Goal: Transaction & Acquisition: Purchase product/service

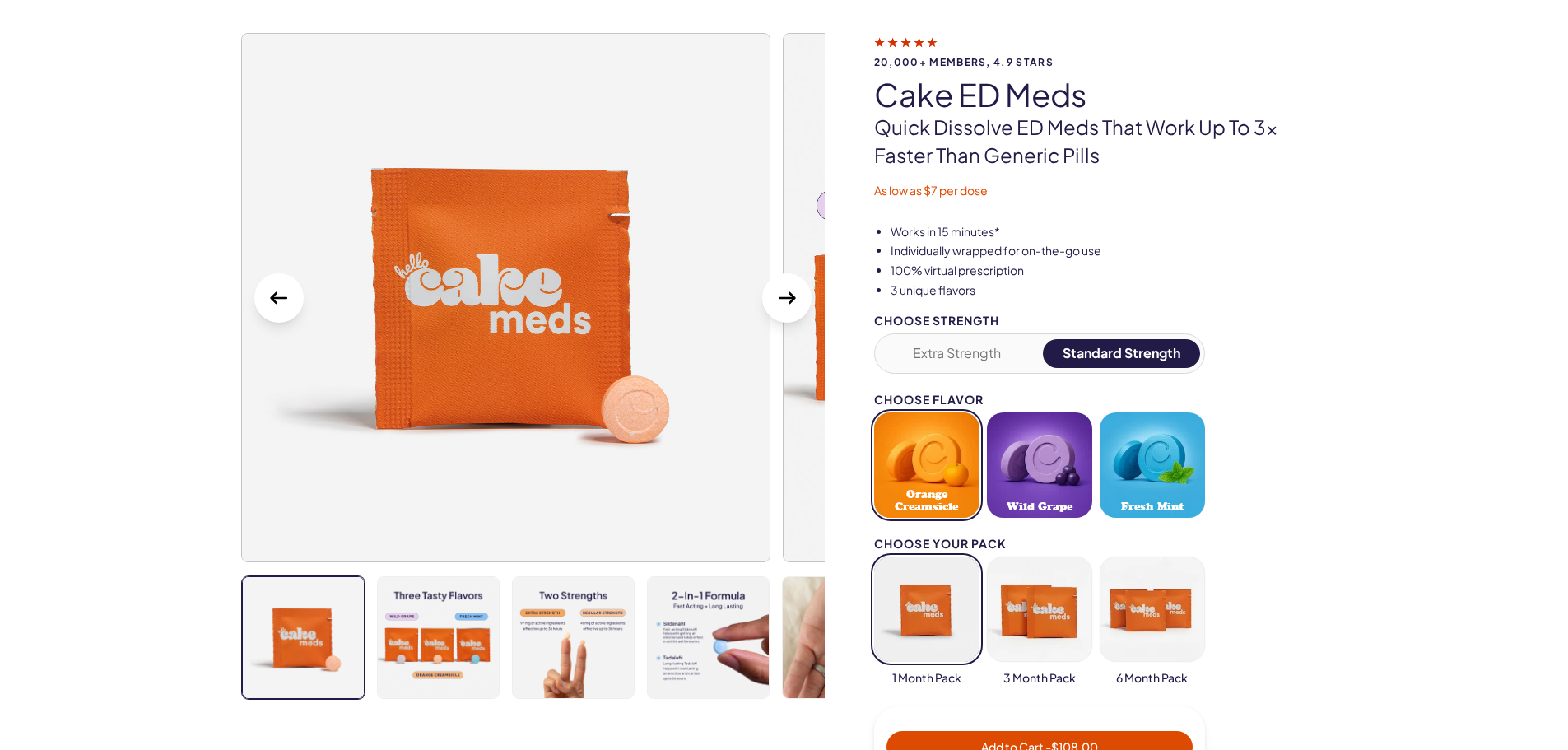
scroll to position [82, 0]
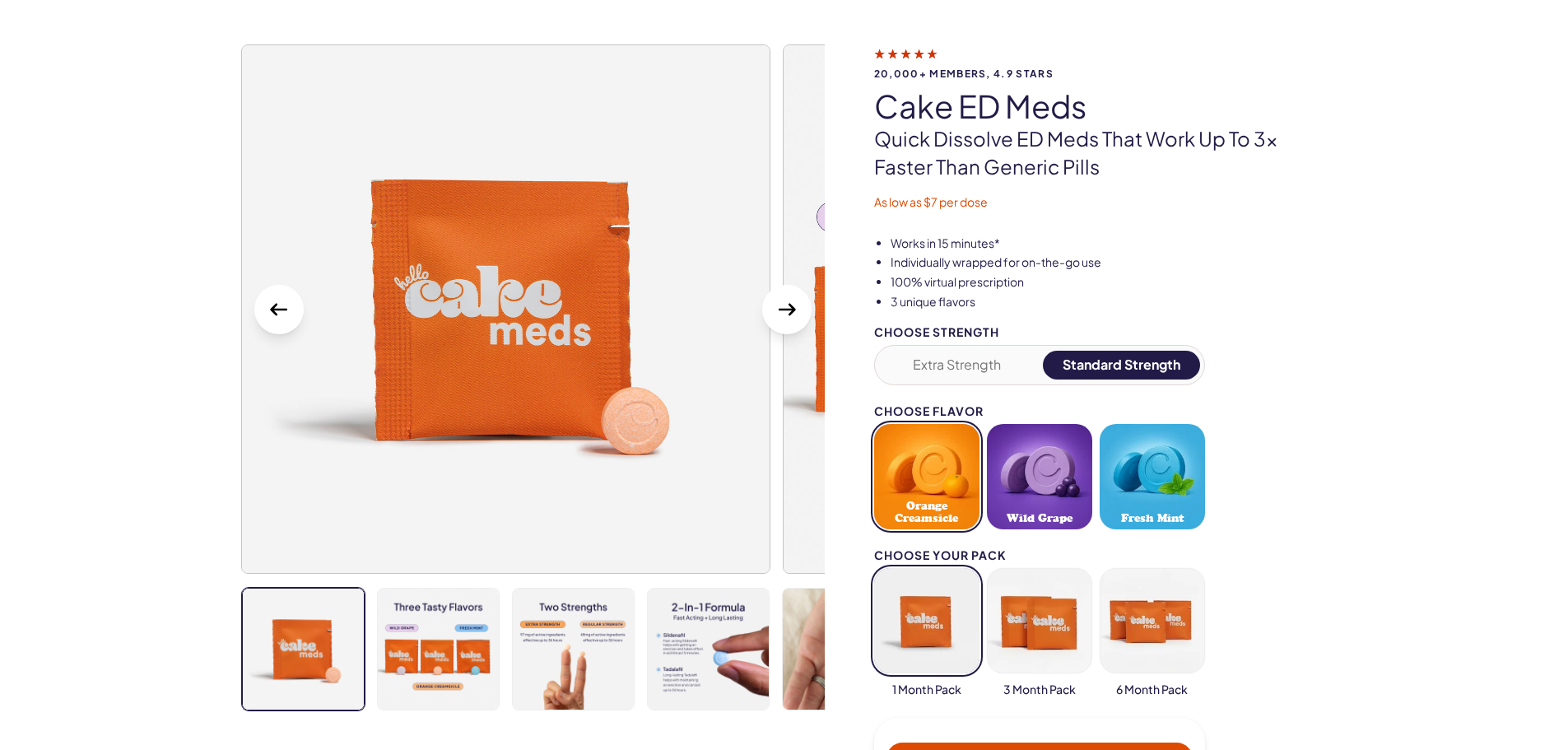
click at [788, 314] on icon "Next Slide" at bounding box center [787, 310] width 27 height 27
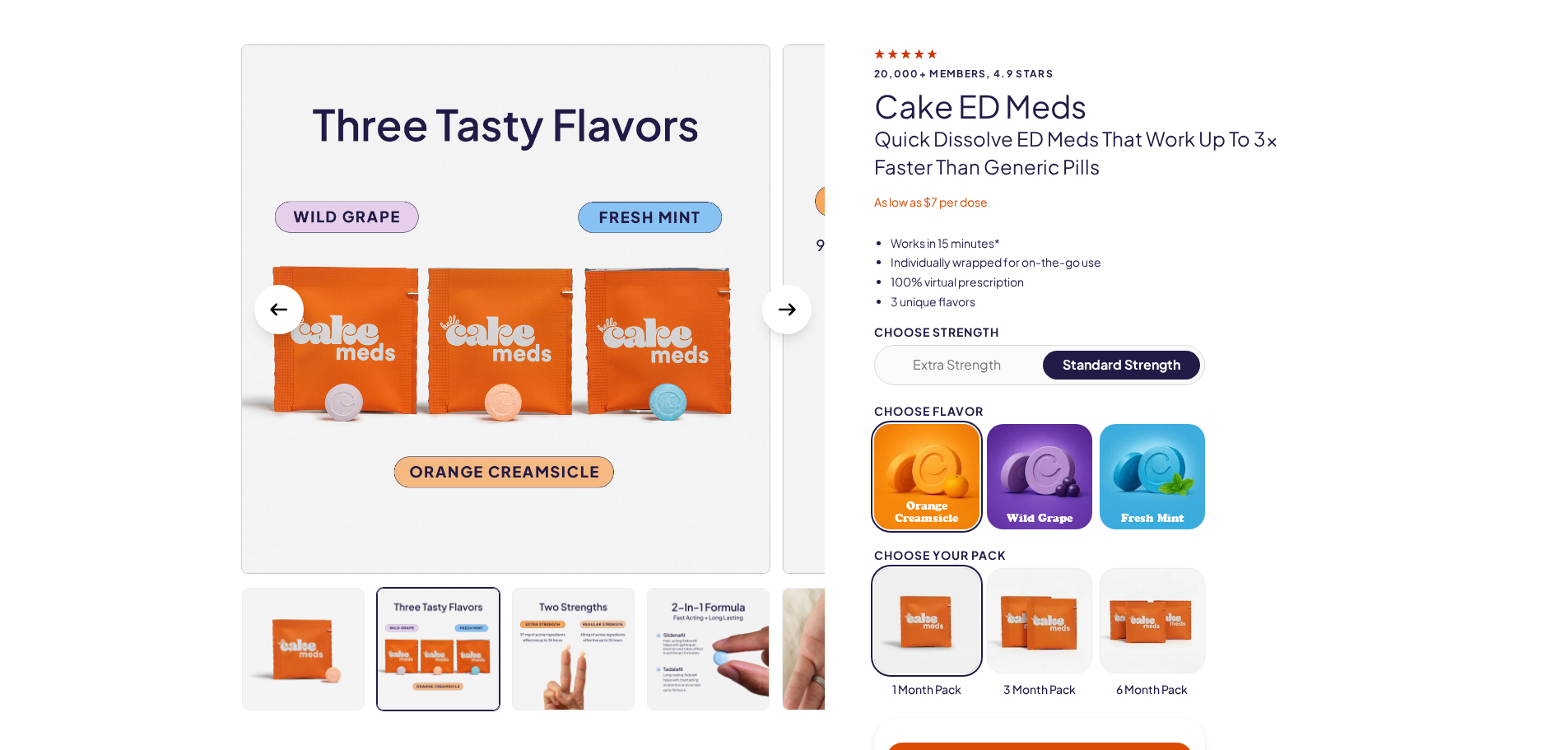
click at [788, 314] on icon "Next Slide" at bounding box center [787, 310] width 27 height 27
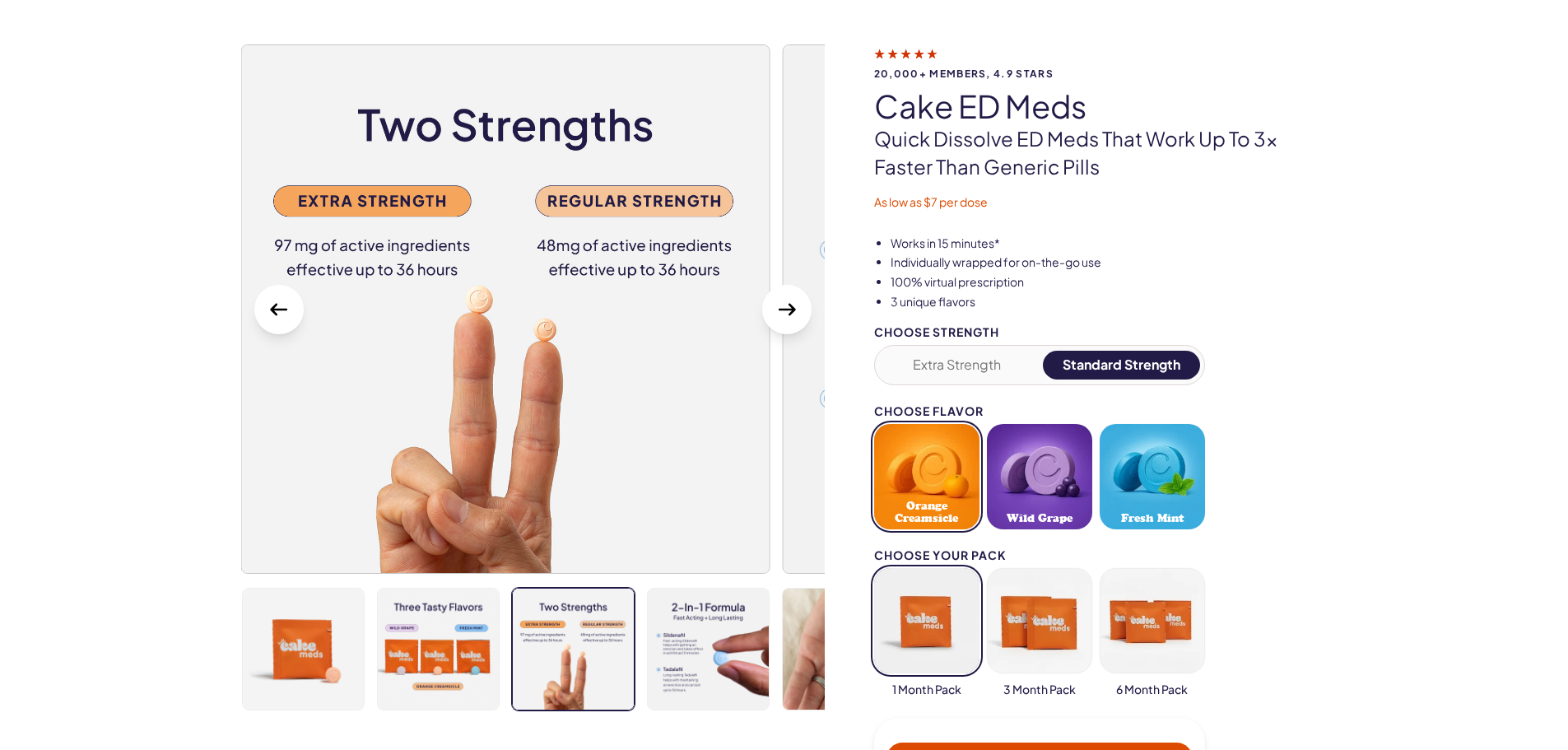
click at [788, 314] on icon "Next Slide" at bounding box center [787, 310] width 27 height 27
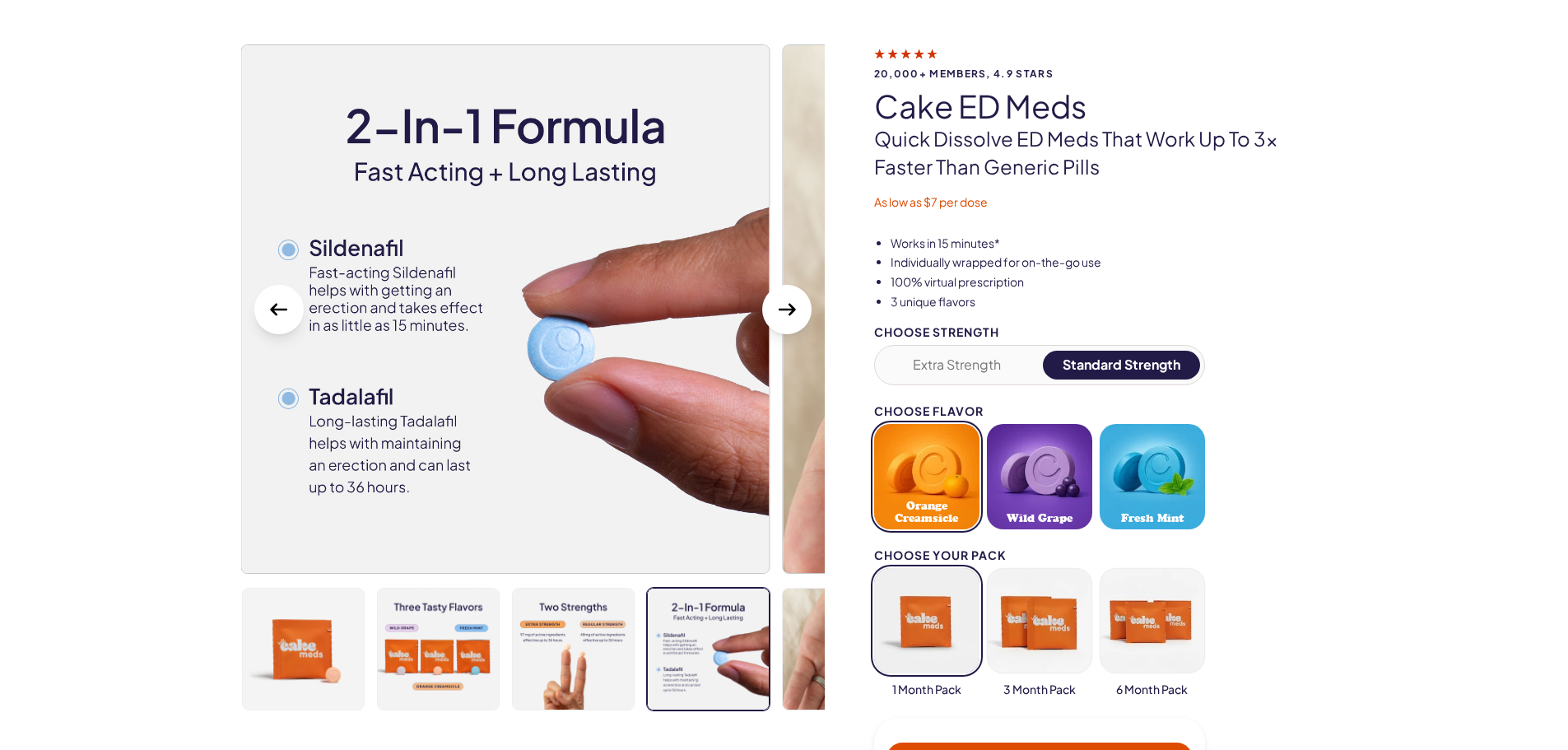
click at [788, 314] on icon "Next Slide" at bounding box center [787, 310] width 27 height 27
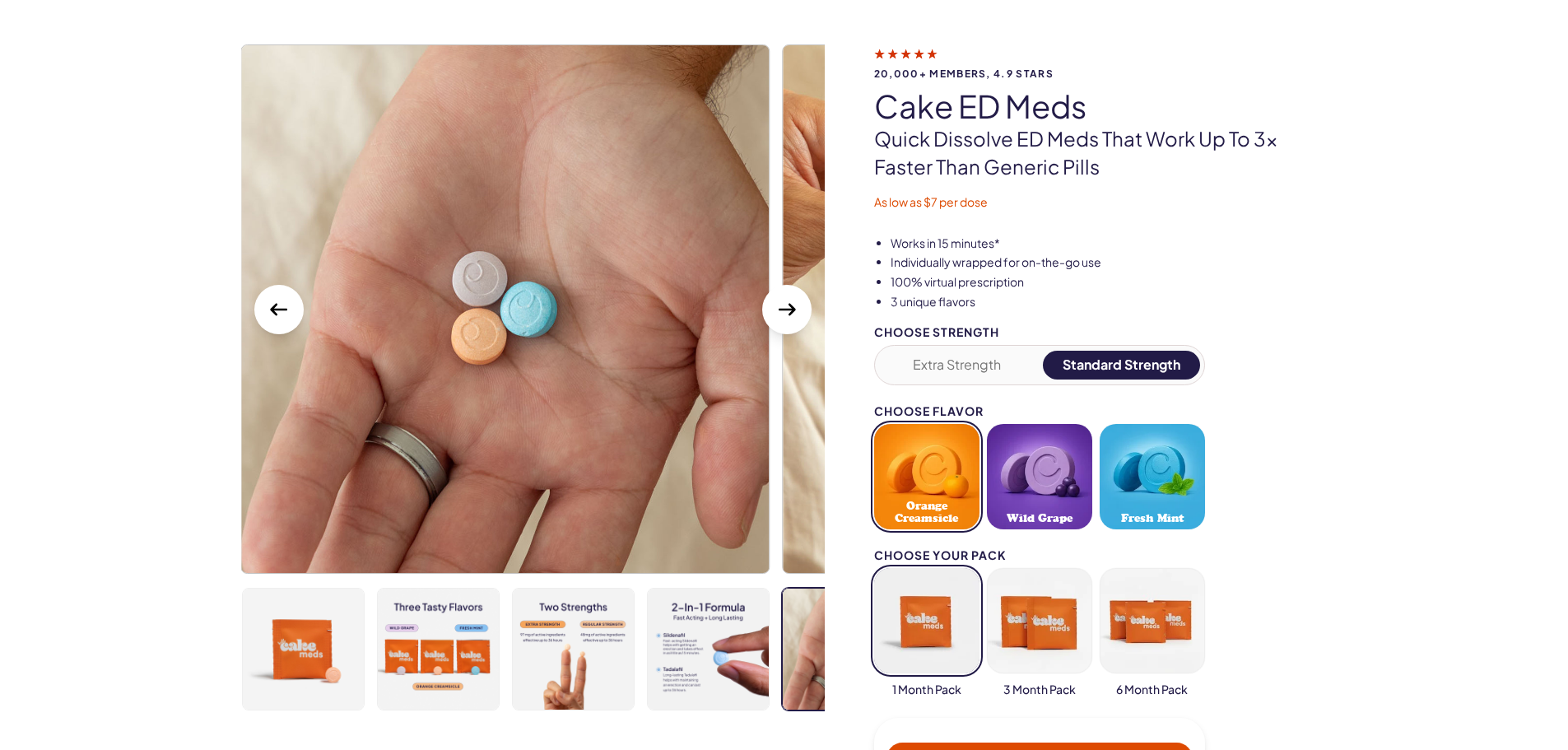
click at [788, 314] on icon "Next Slide" at bounding box center [787, 310] width 27 height 27
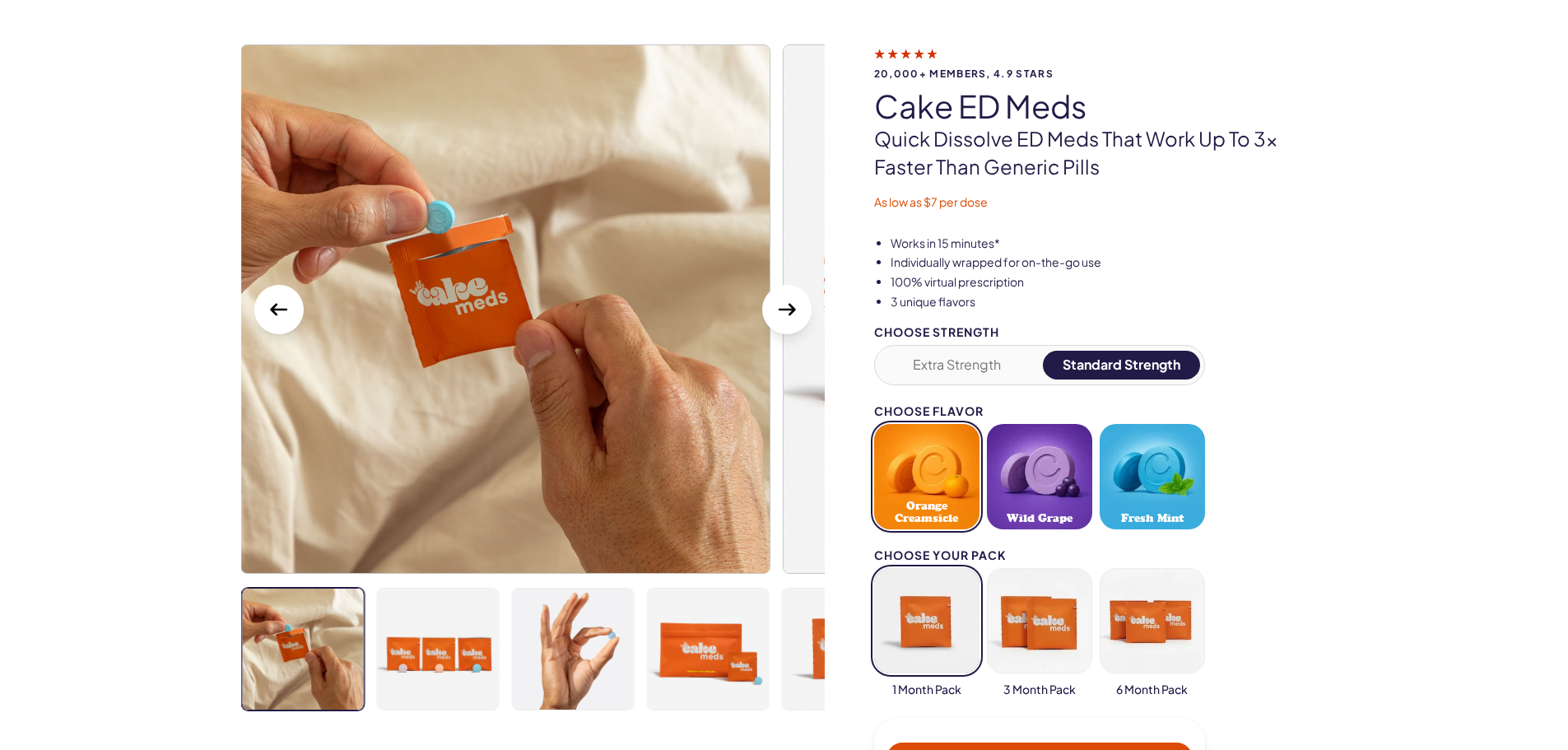
click at [788, 314] on icon "Next Slide" at bounding box center [787, 310] width 27 height 27
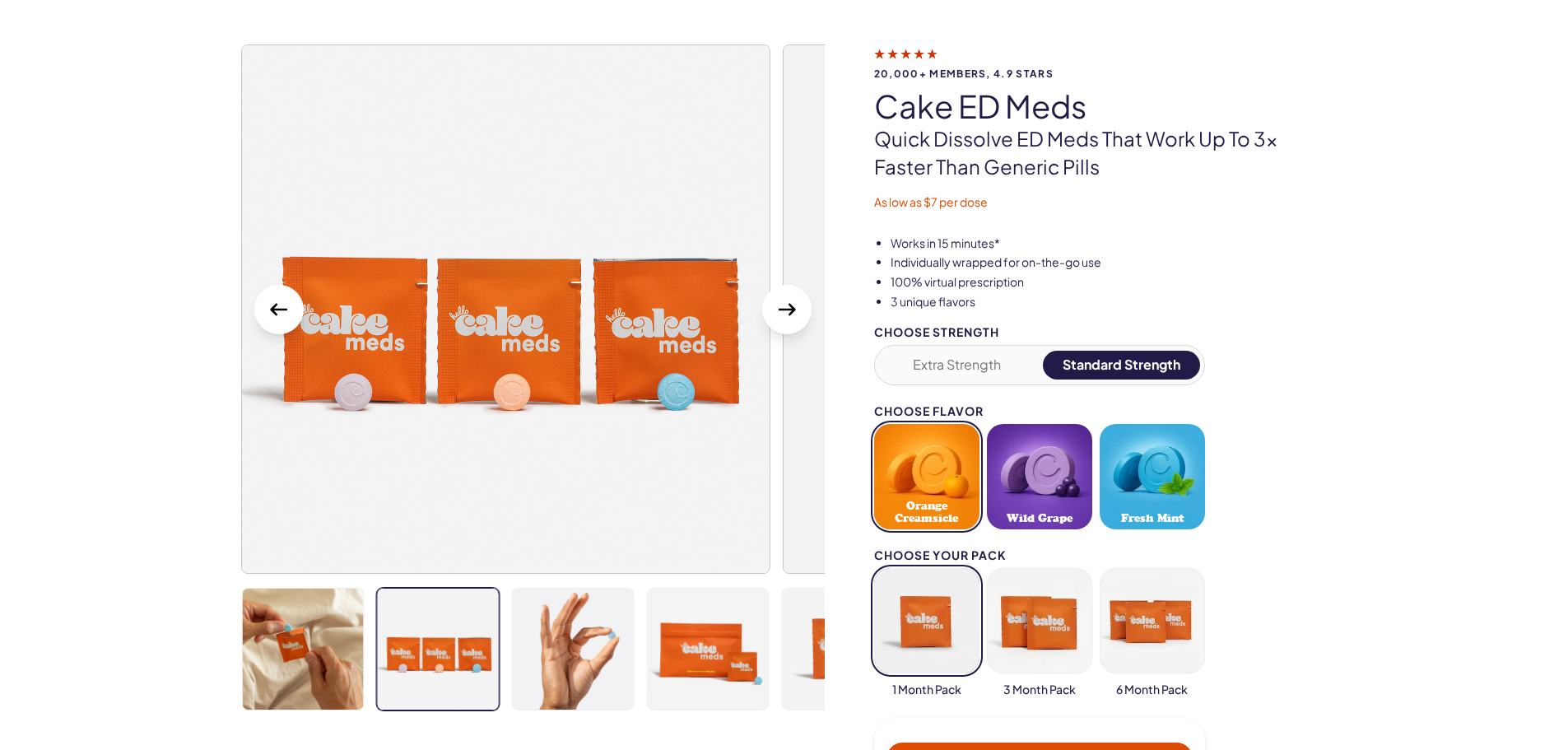
click at [788, 314] on icon "Next Slide" at bounding box center [787, 310] width 27 height 27
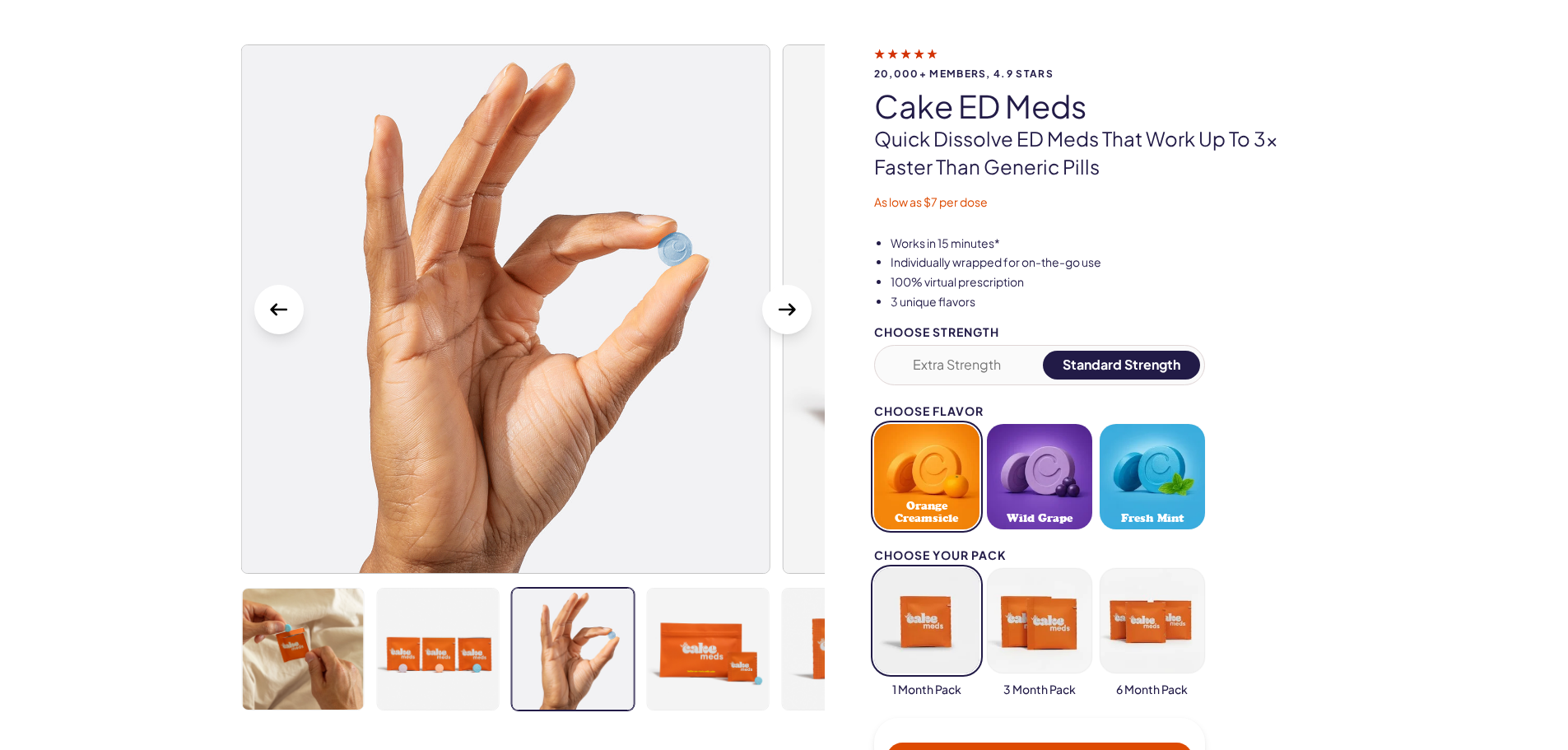
click at [788, 314] on icon "Next Slide" at bounding box center [787, 310] width 27 height 27
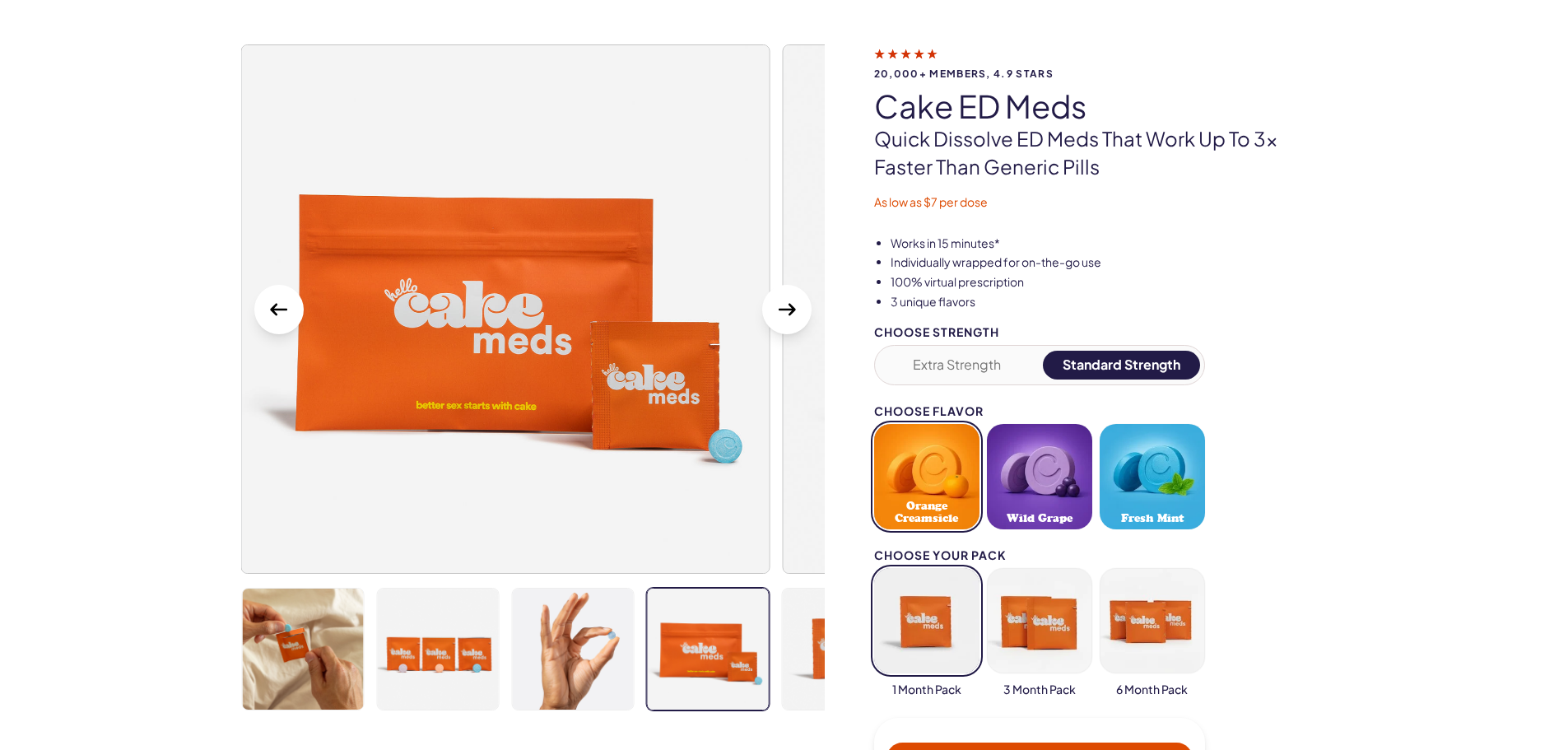
click at [788, 314] on icon "Next Slide" at bounding box center [787, 310] width 27 height 27
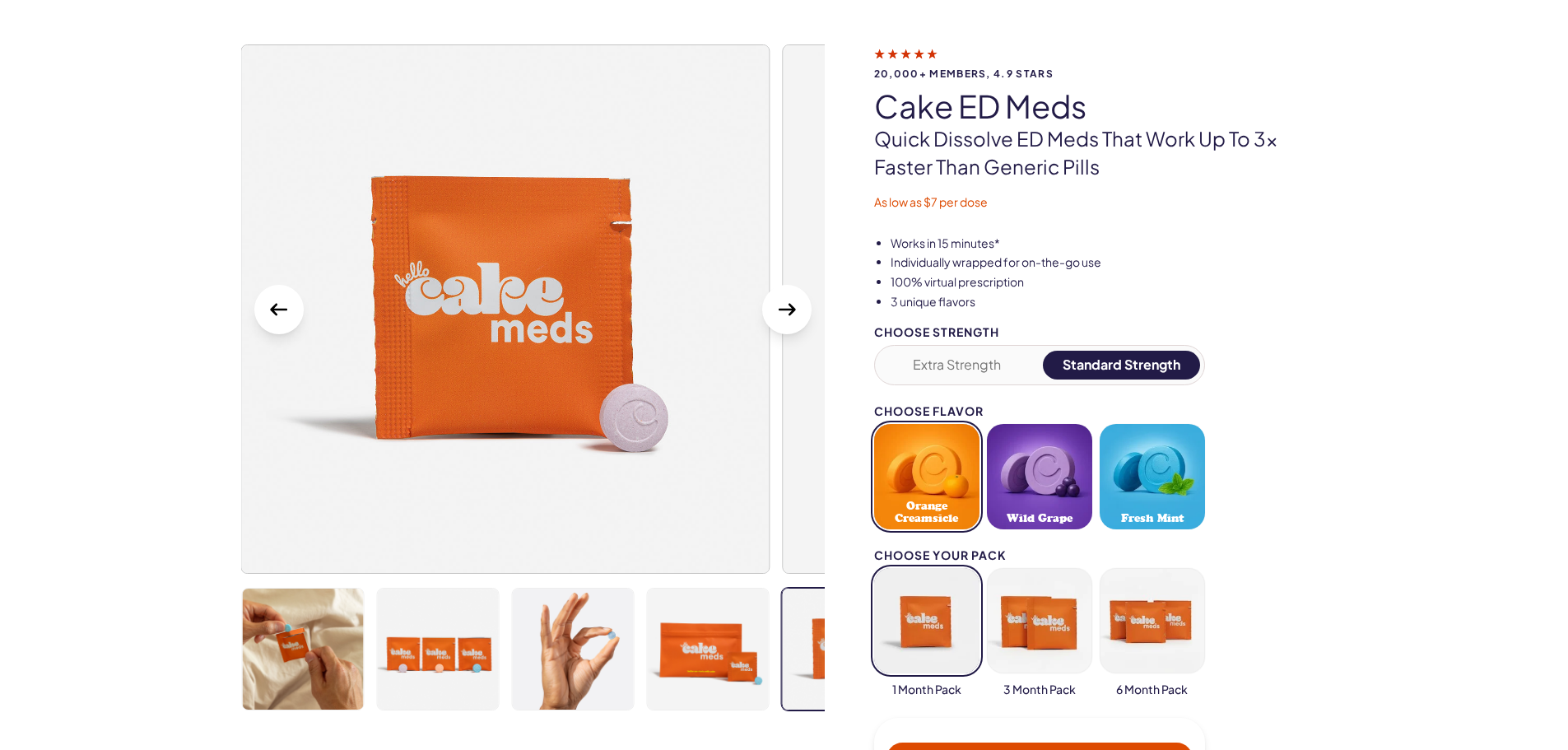
click at [788, 314] on icon "Next Slide" at bounding box center [787, 310] width 27 height 27
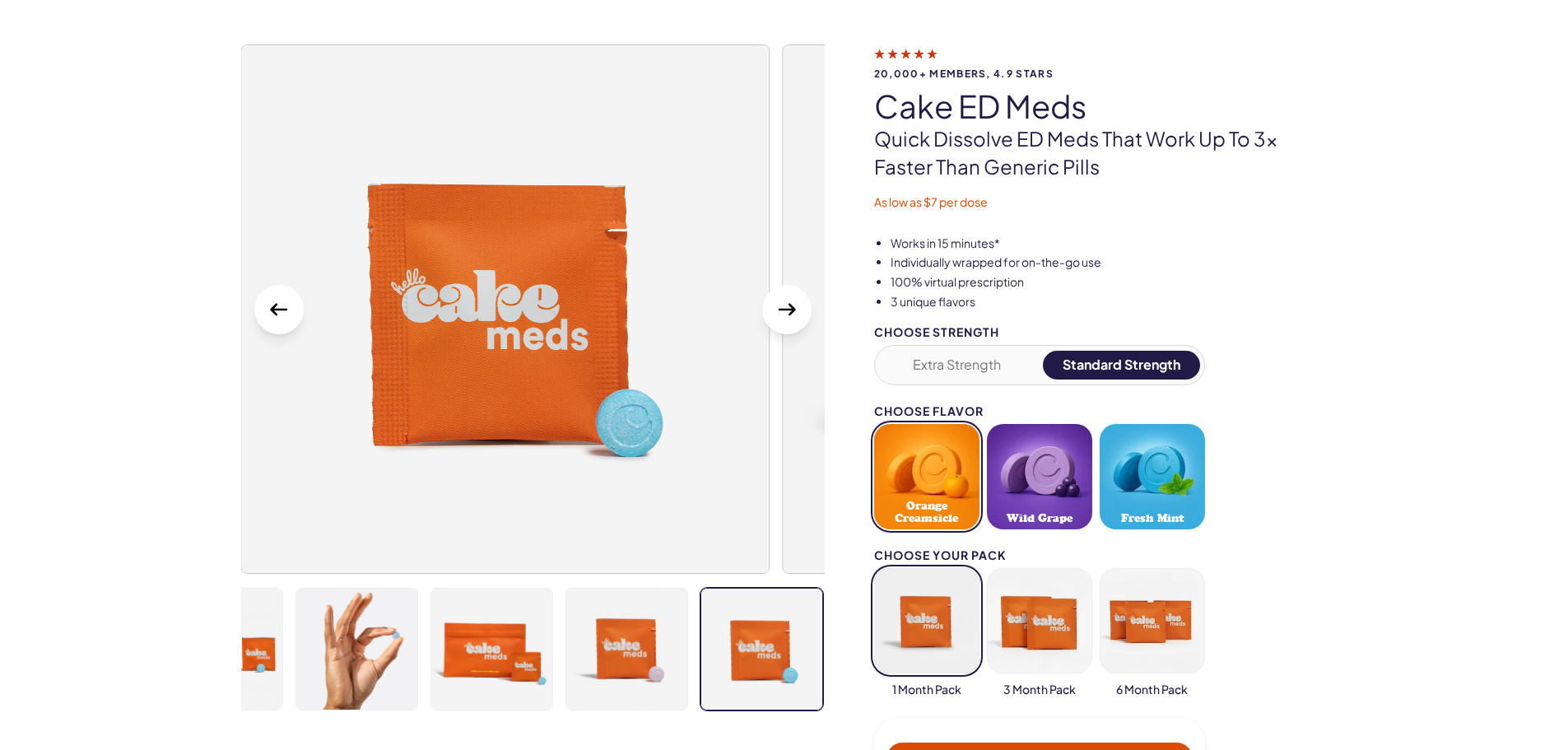
click at [788, 314] on icon "Next Slide" at bounding box center [787, 310] width 27 height 27
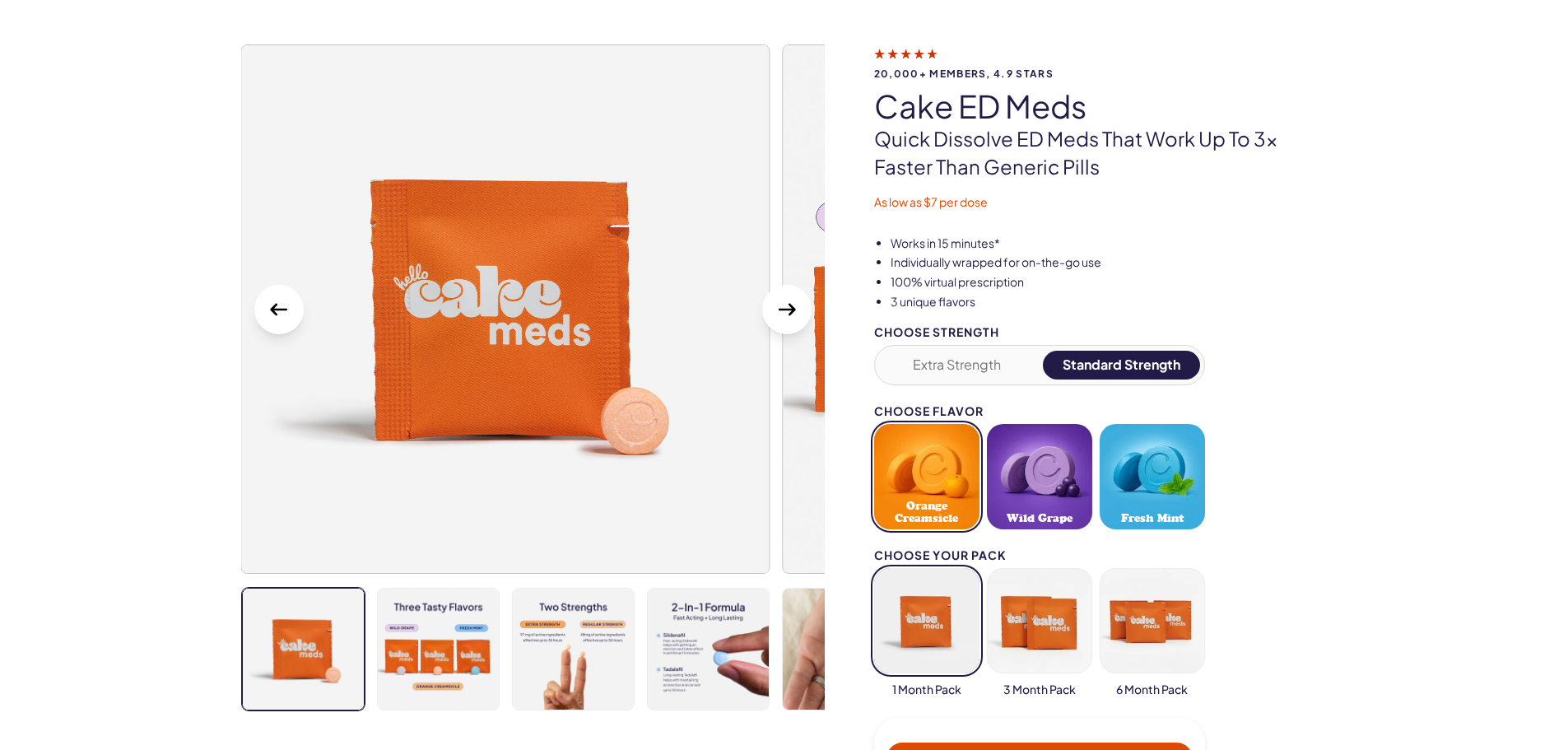
click at [788, 314] on icon "Next Slide" at bounding box center [787, 310] width 27 height 27
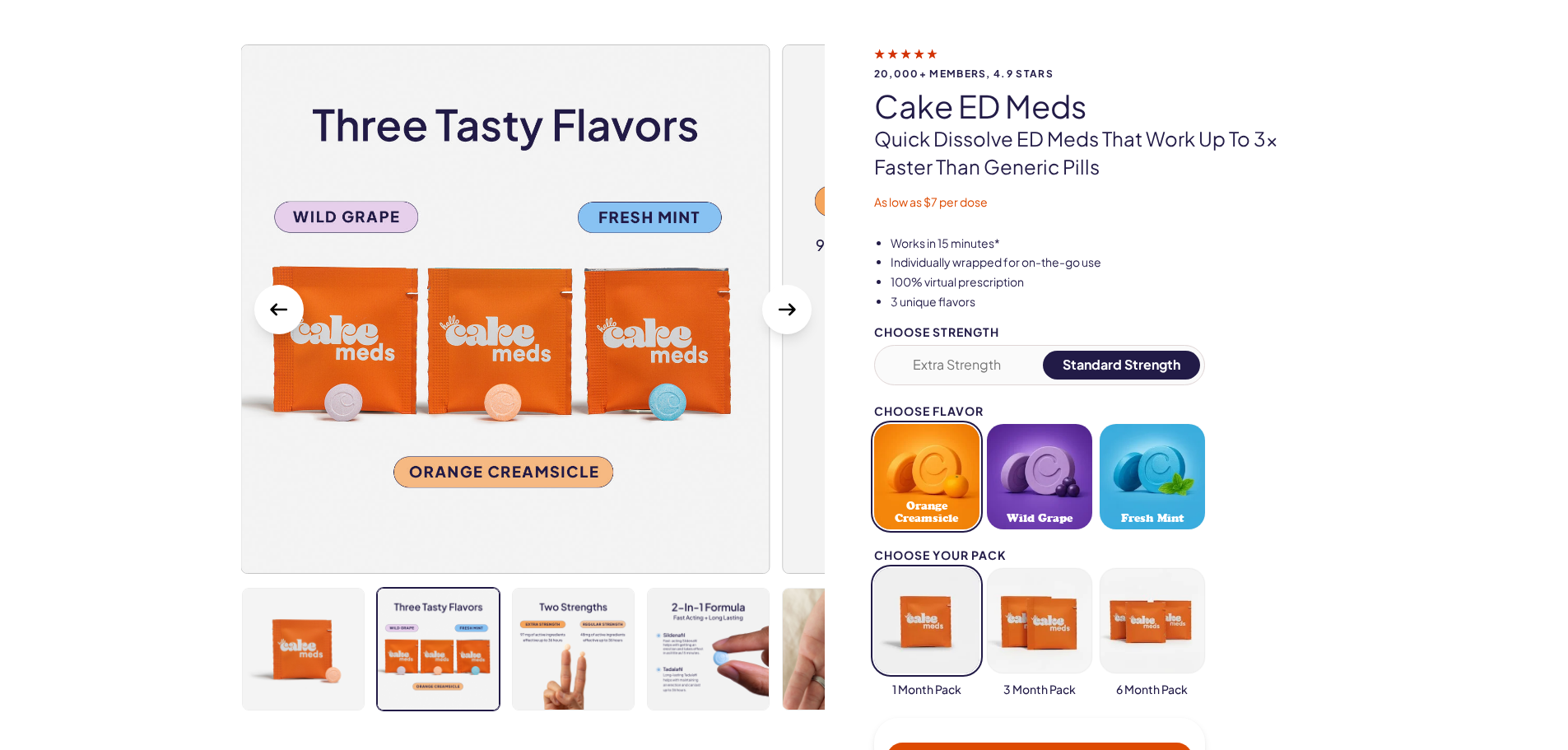
click at [788, 314] on icon "Next Slide" at bounding box center [787, 310] width 27 height 27
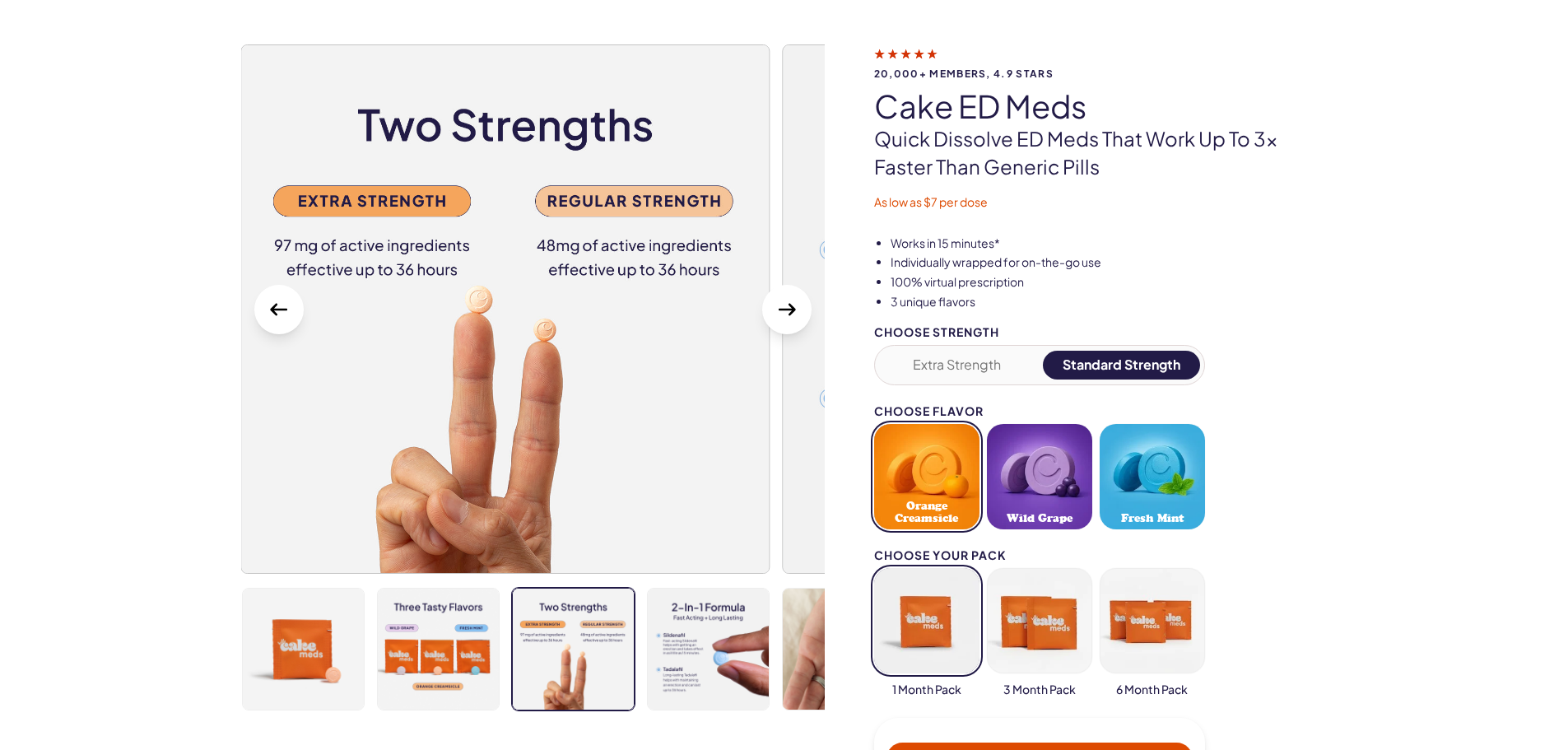
click at [788, 314] on icon "Next Slide" at bounding box center [787, 310] width 27 height 27
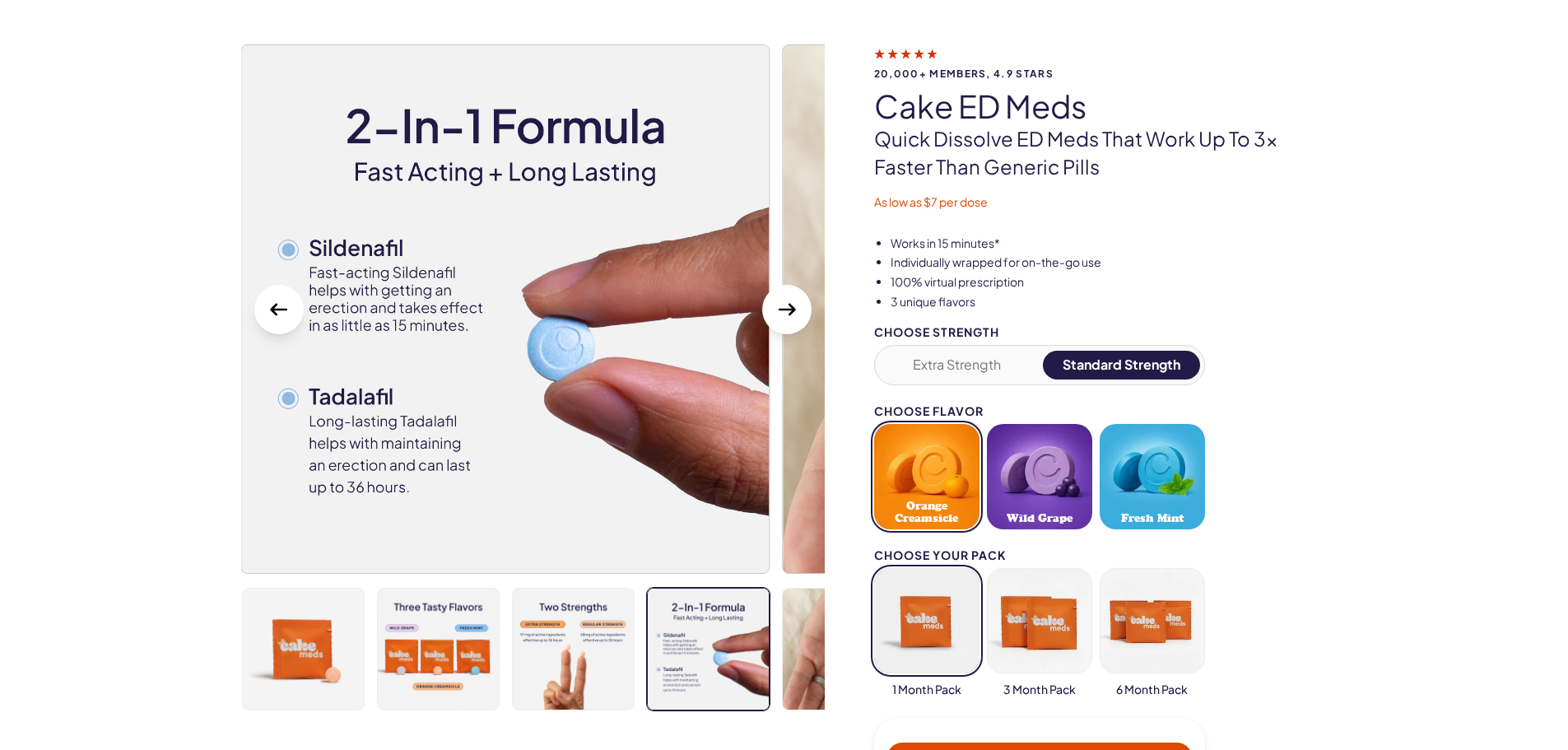
click at [788, 314] on icon "Next Slide" at bounding box center [787, 310] width 27 height 27
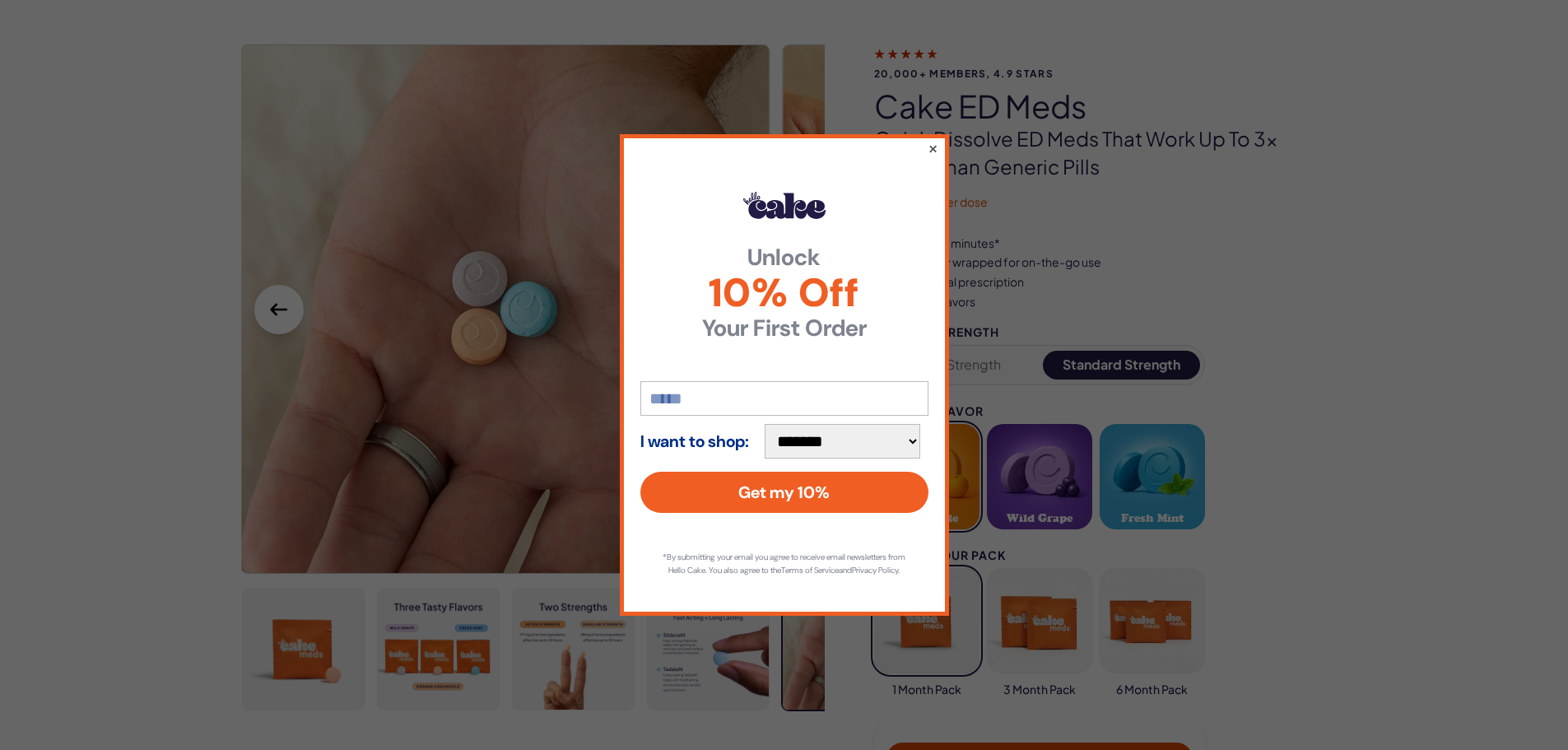
click at [932, 148] on button "×" at bounding box center [931, 148] width 11 height 20
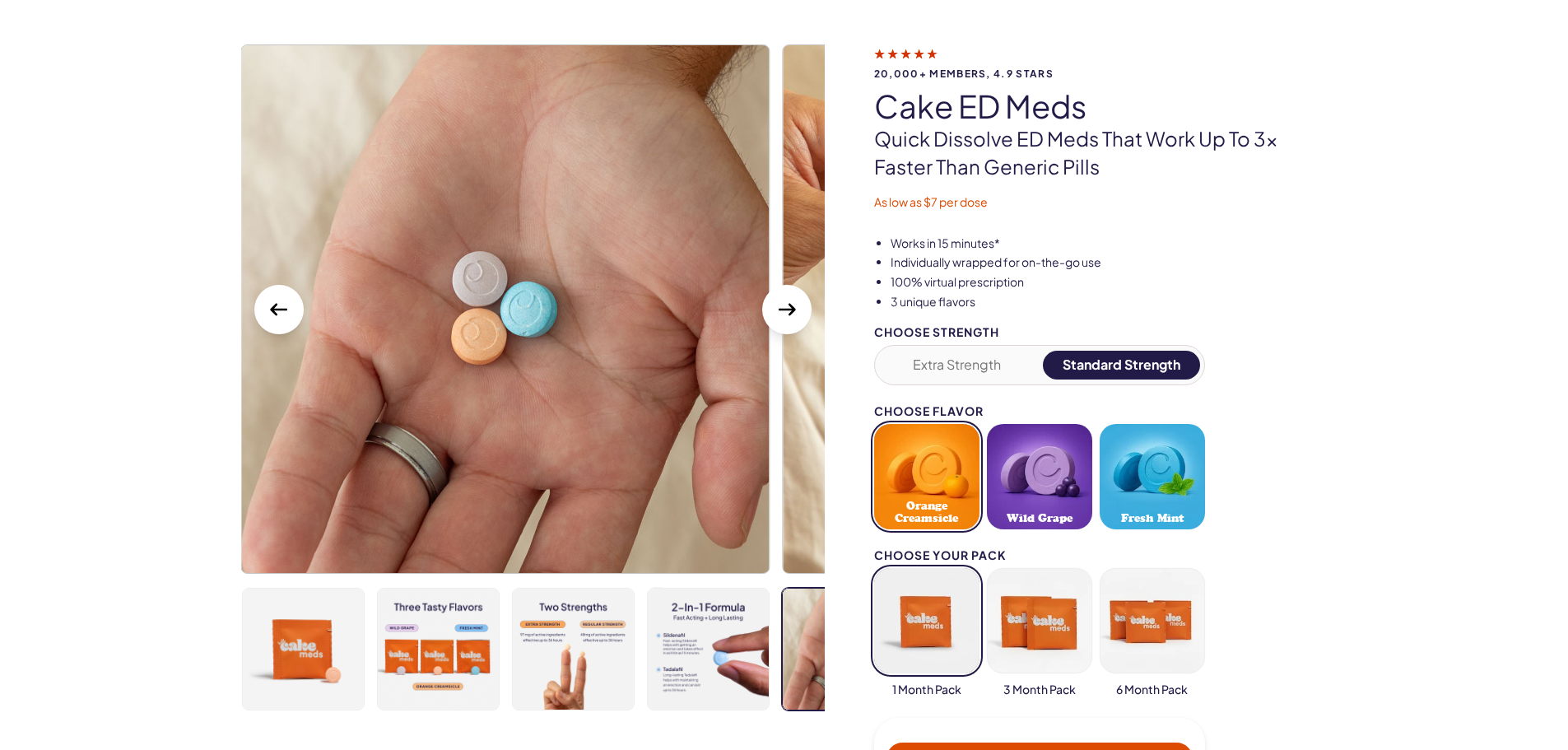
click at [785, 314] on icon "Next Slide" at bounding box center [787, 310] width 27 height 27
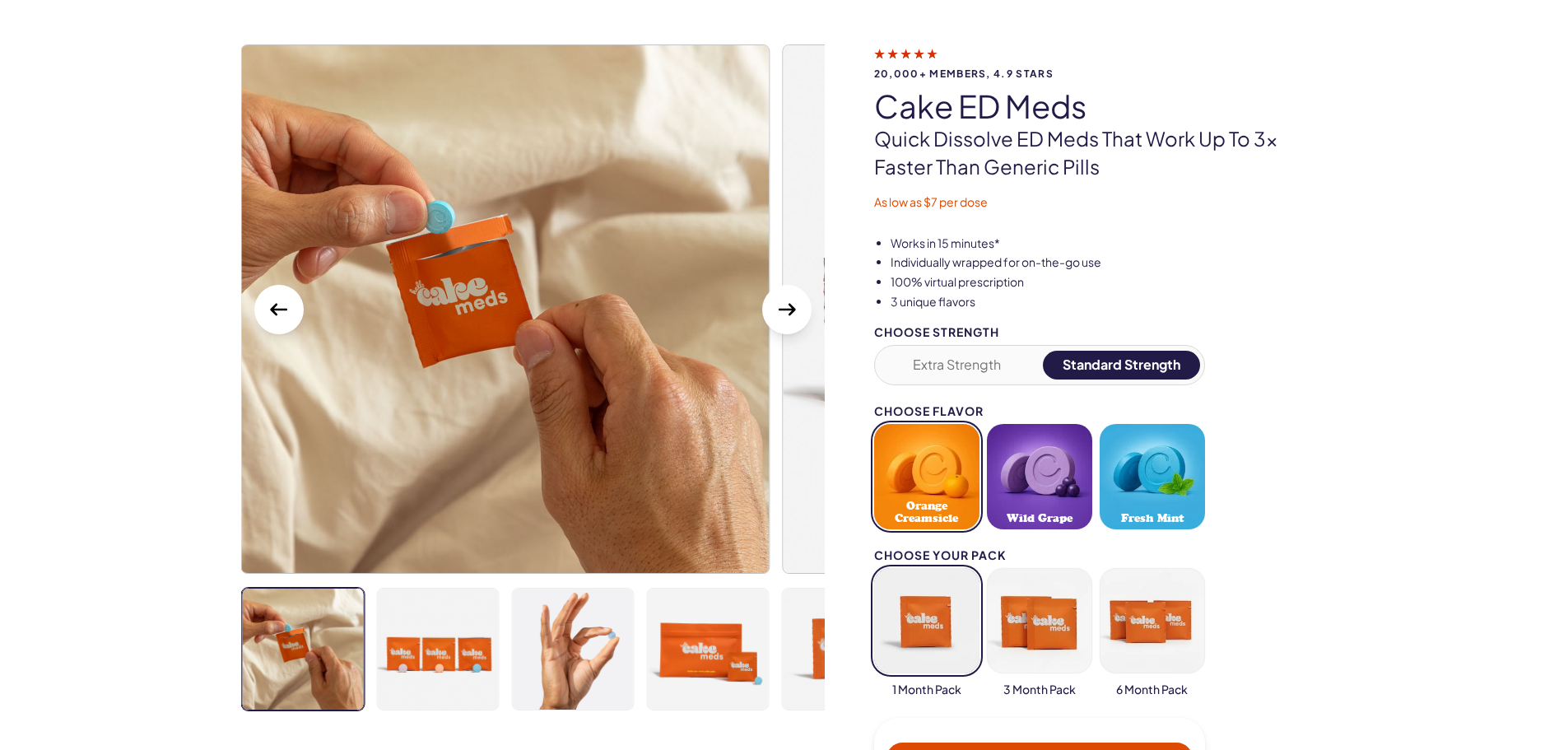
click at [785, 314] on icon "Next Slide" at bounding box center [787, 310] width 27 height 27
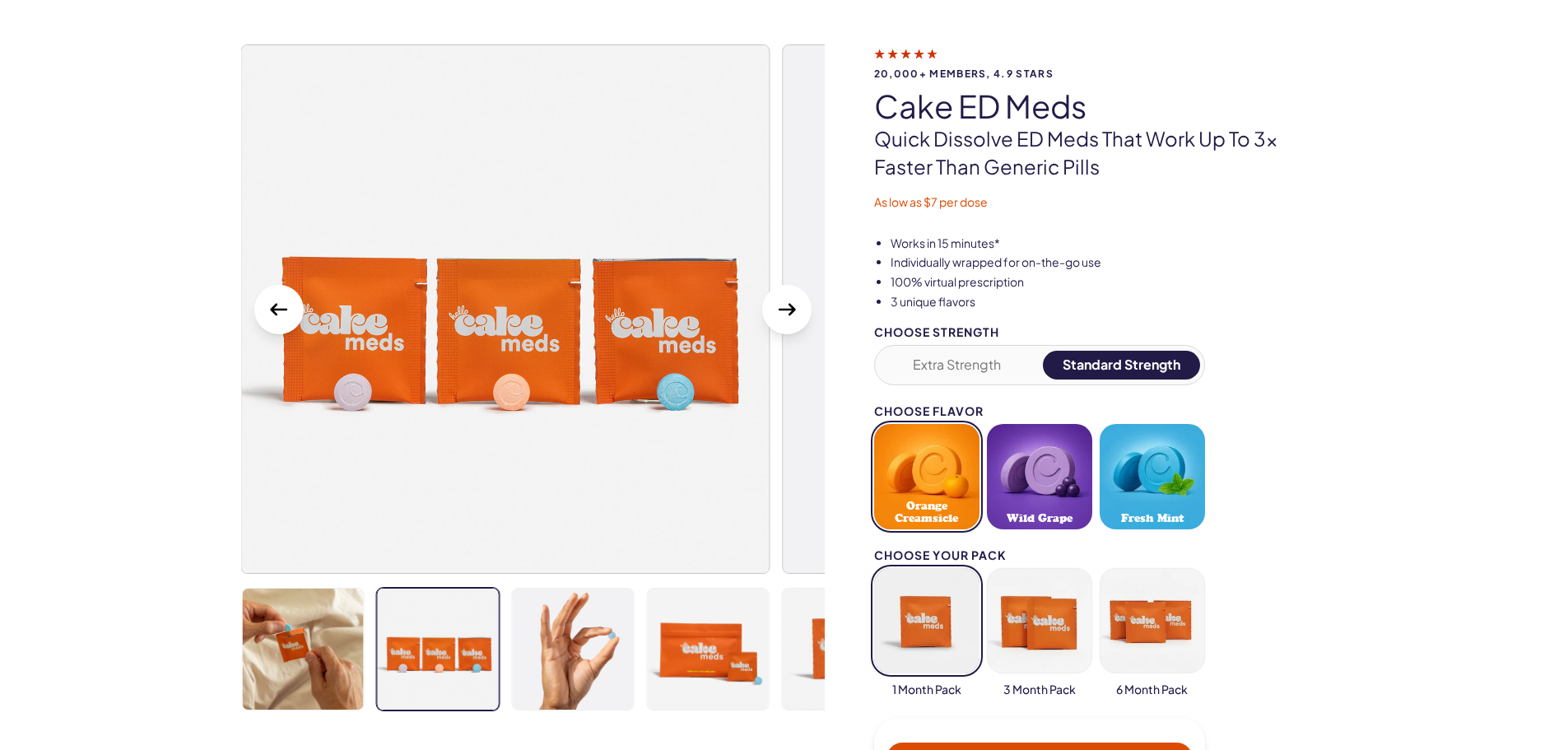
click at [785, 314] on icon "Next Slide" at bounding box center [787, 310] width 27 height 27
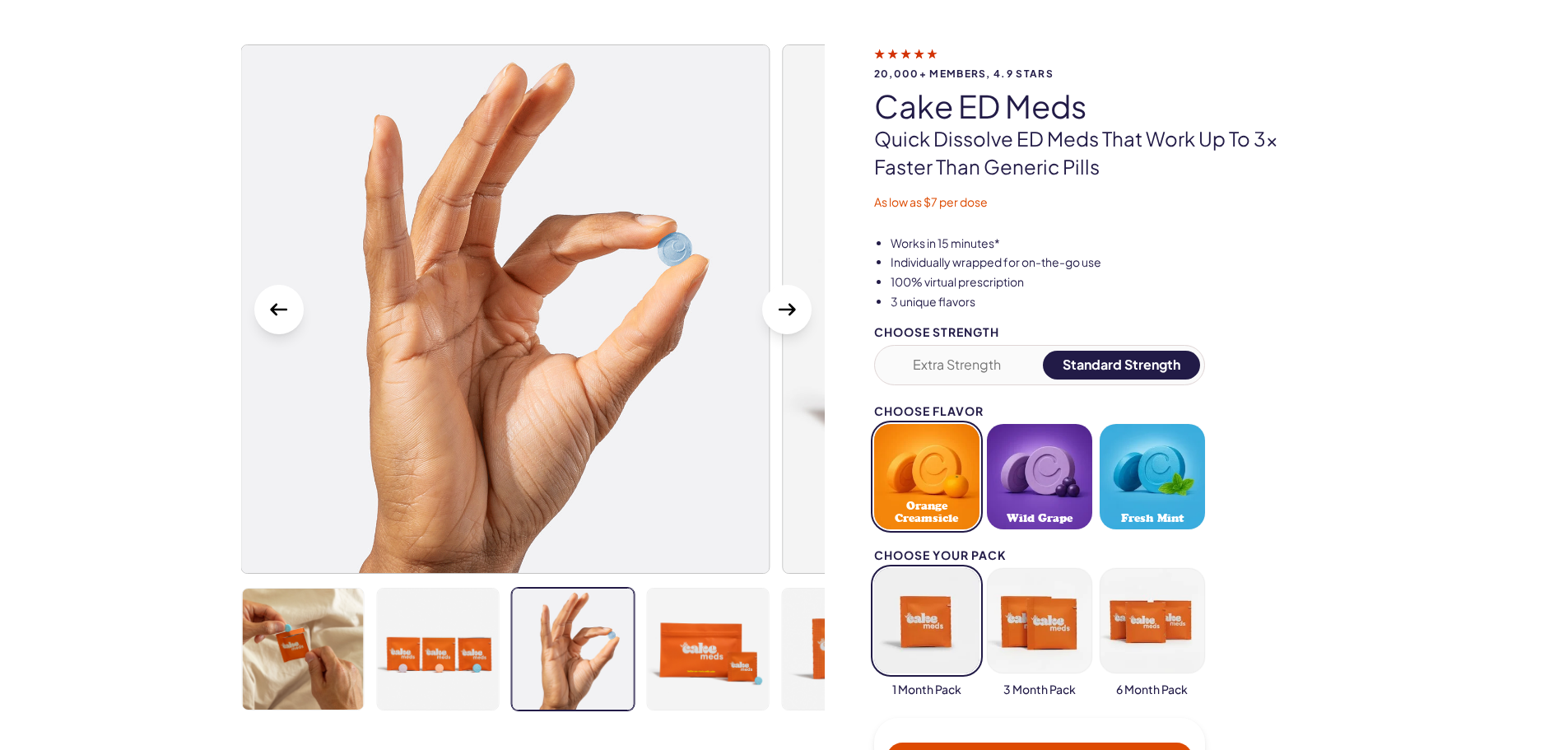
click at [785, 314] on icon "Next Slide" at bounding box center [787, 310] width 27 height 27
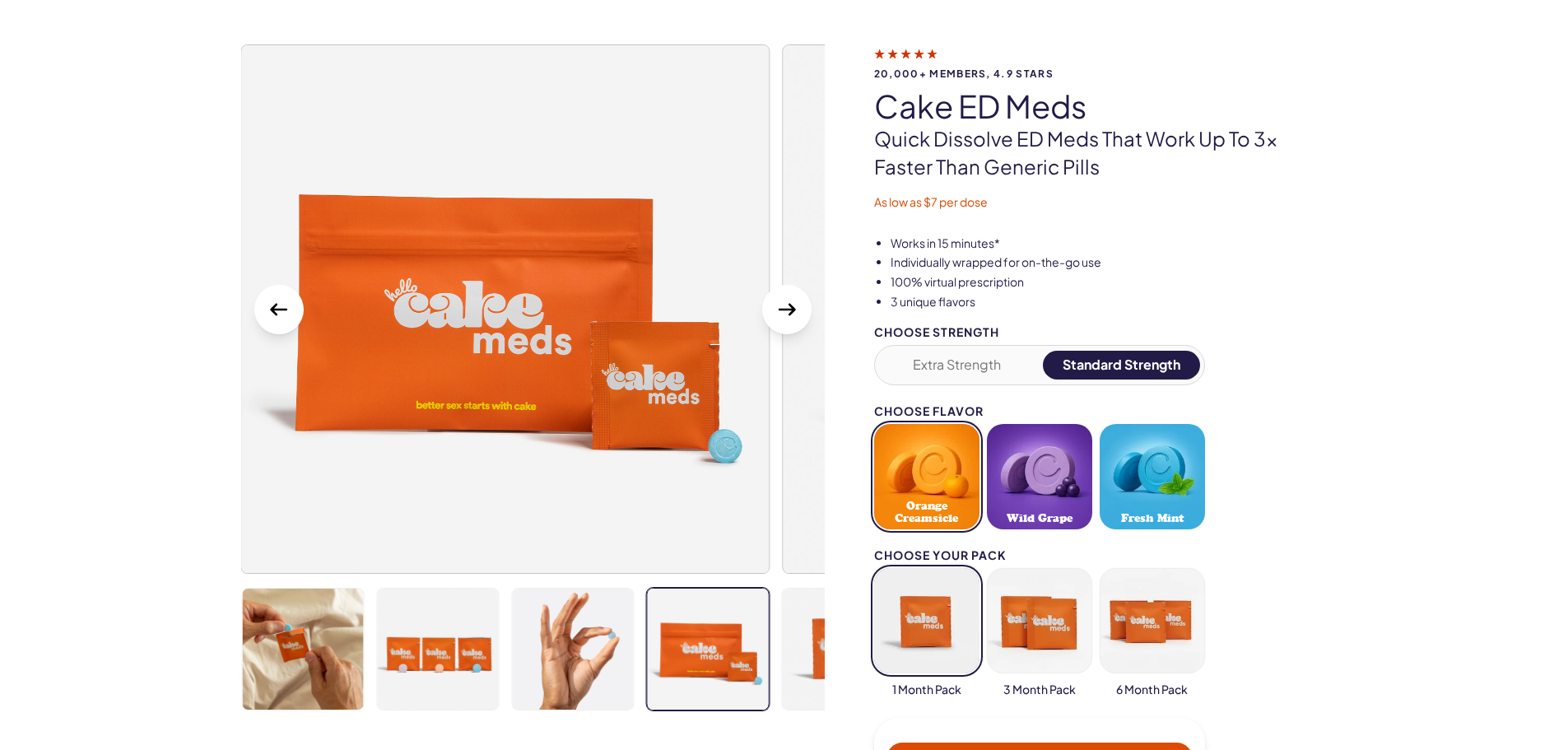
click at [785, 314] on icon "Next Slide" at bounding box center [787, 310] width 27 height 27
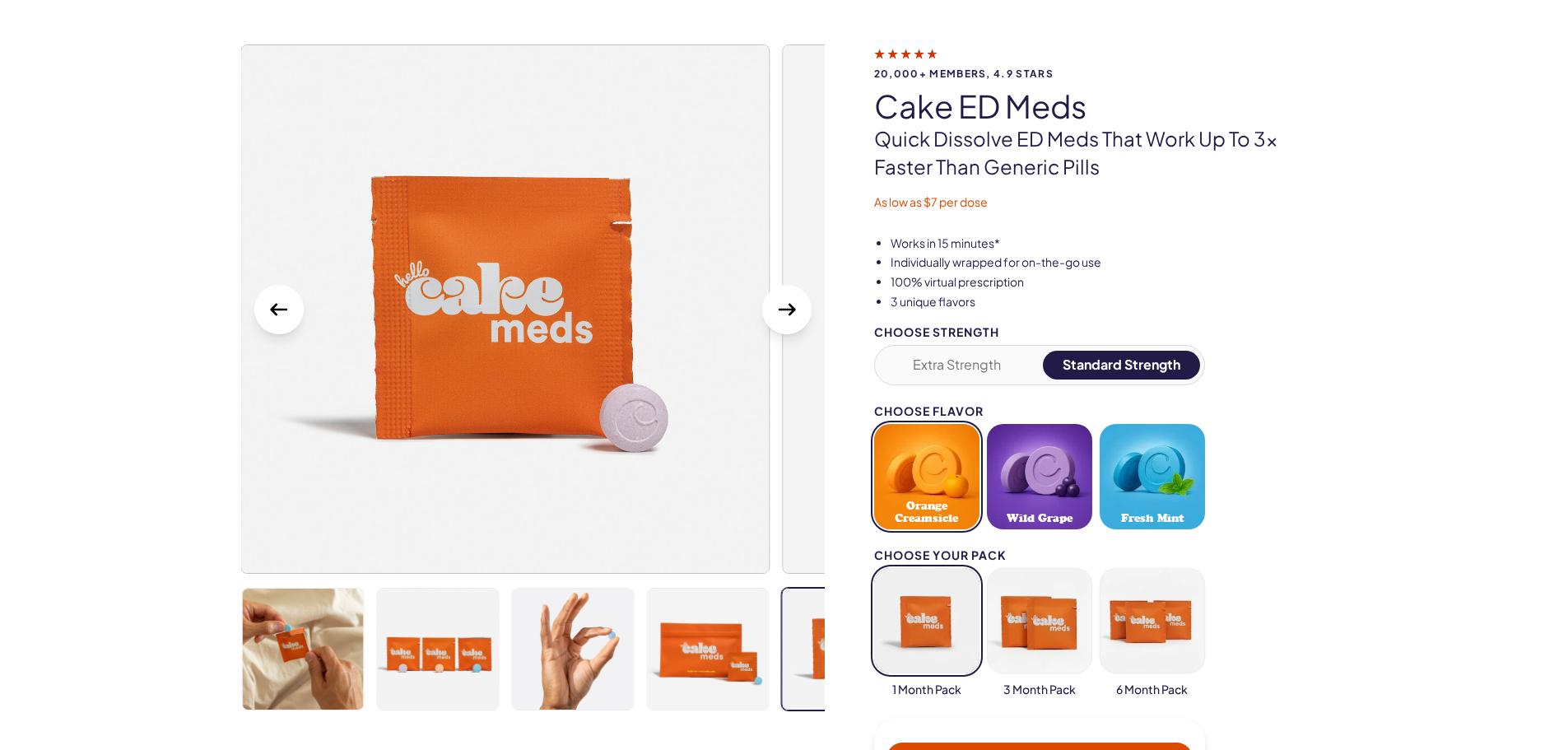
click at [785, 314] on icon "Next Slide" at bounding box center [787, 310] width 27 height 27
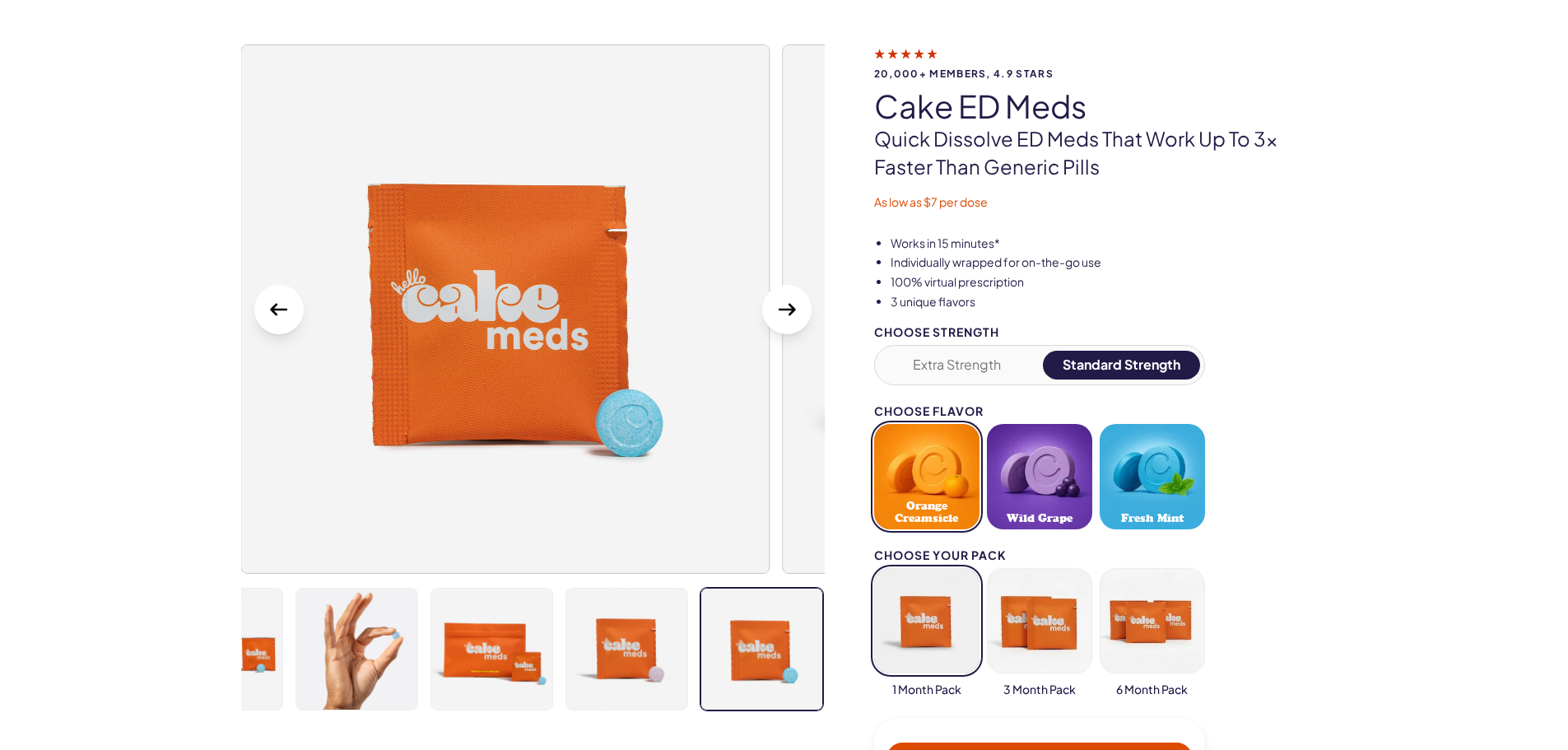
click at [785, 314] on icon "Next Slide" at bounding box center [787, 310] width 27 height 27
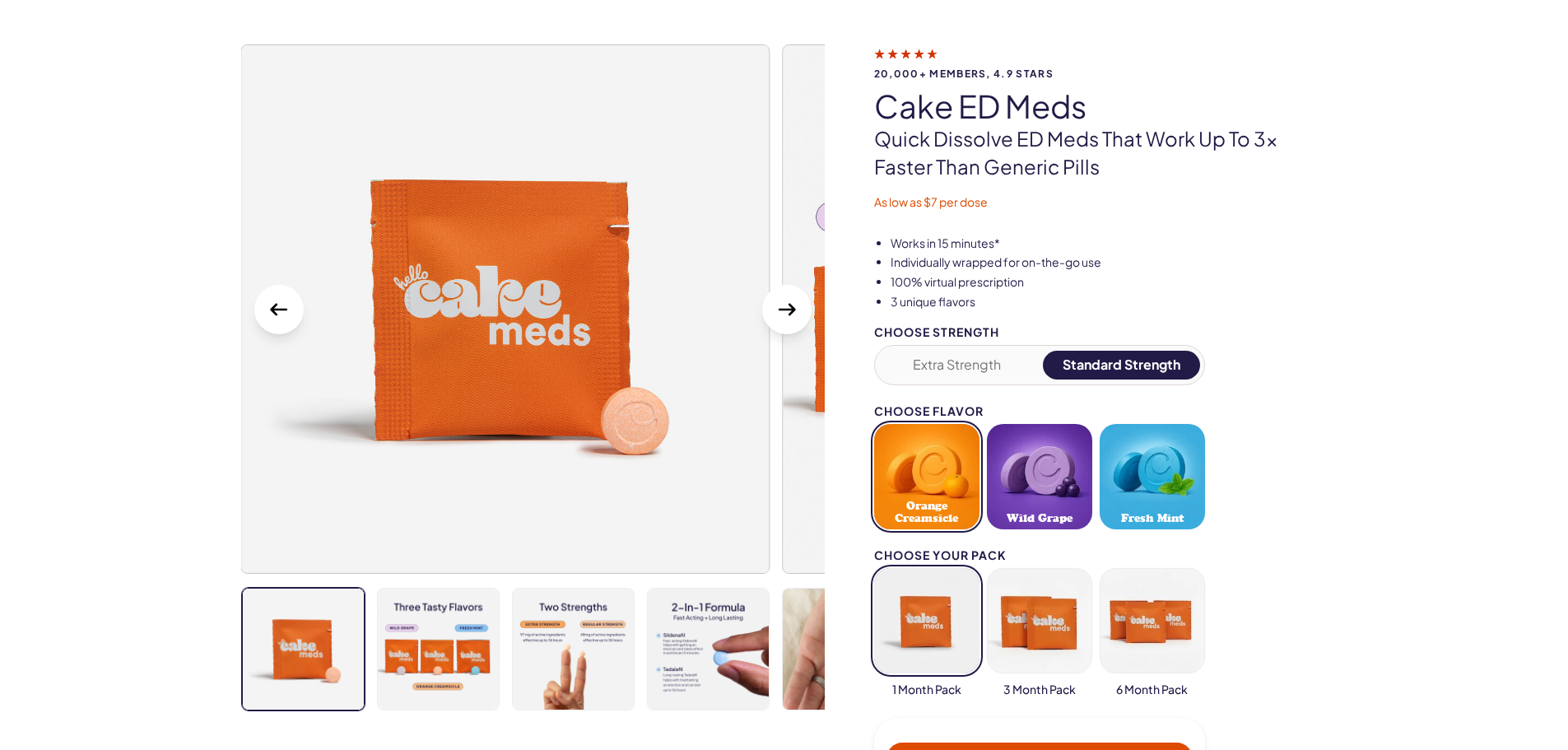
click at [785, 314] on icon "Next Slide" at bounding box center [787, 310] width 27 height 27
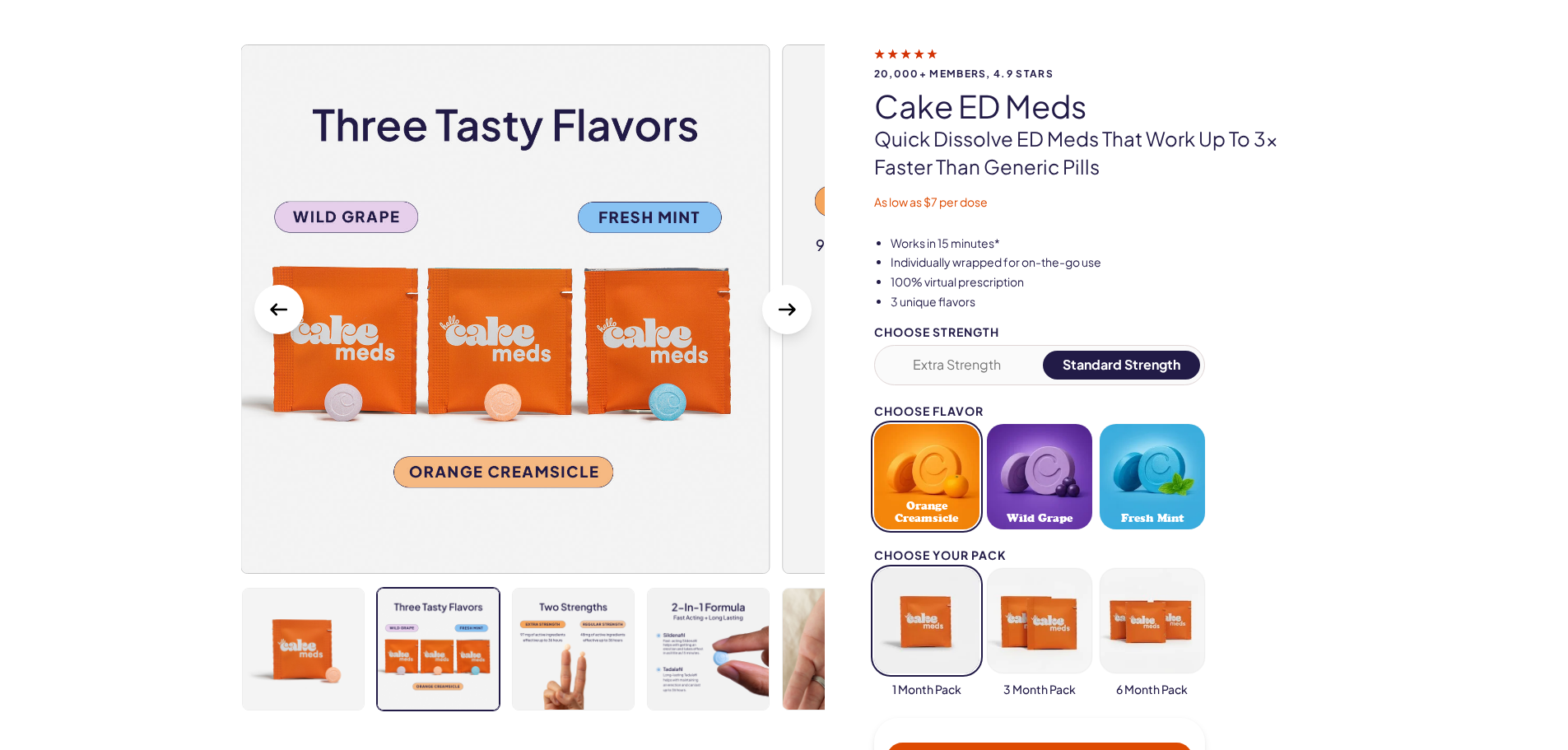
click at [785, 314] on icon "Next Slide" at bounding box center [787, 310] width 27 height 27
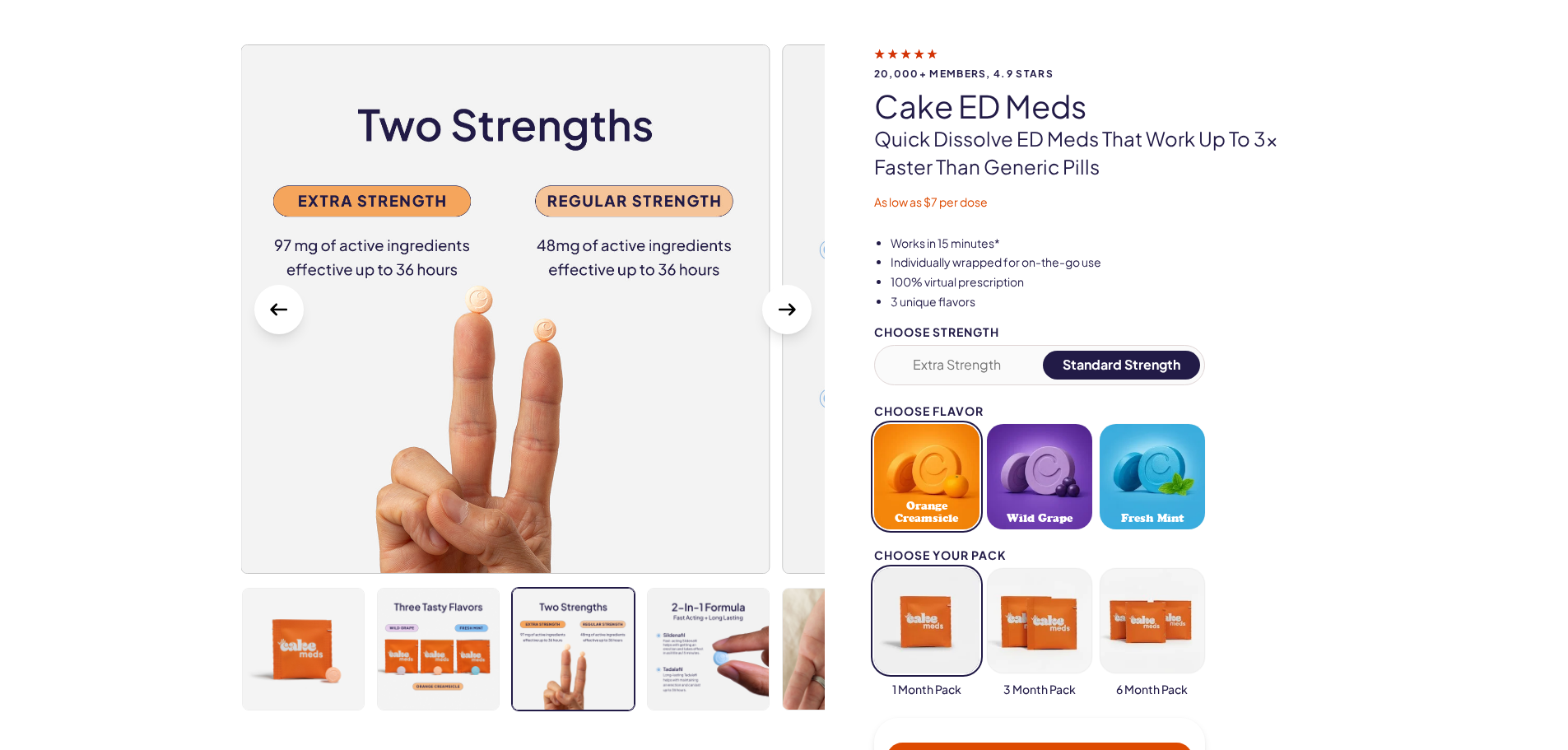
click at [785, 314] on icon "Next Slide" at bounding box center [787, 310] width 27 height 27
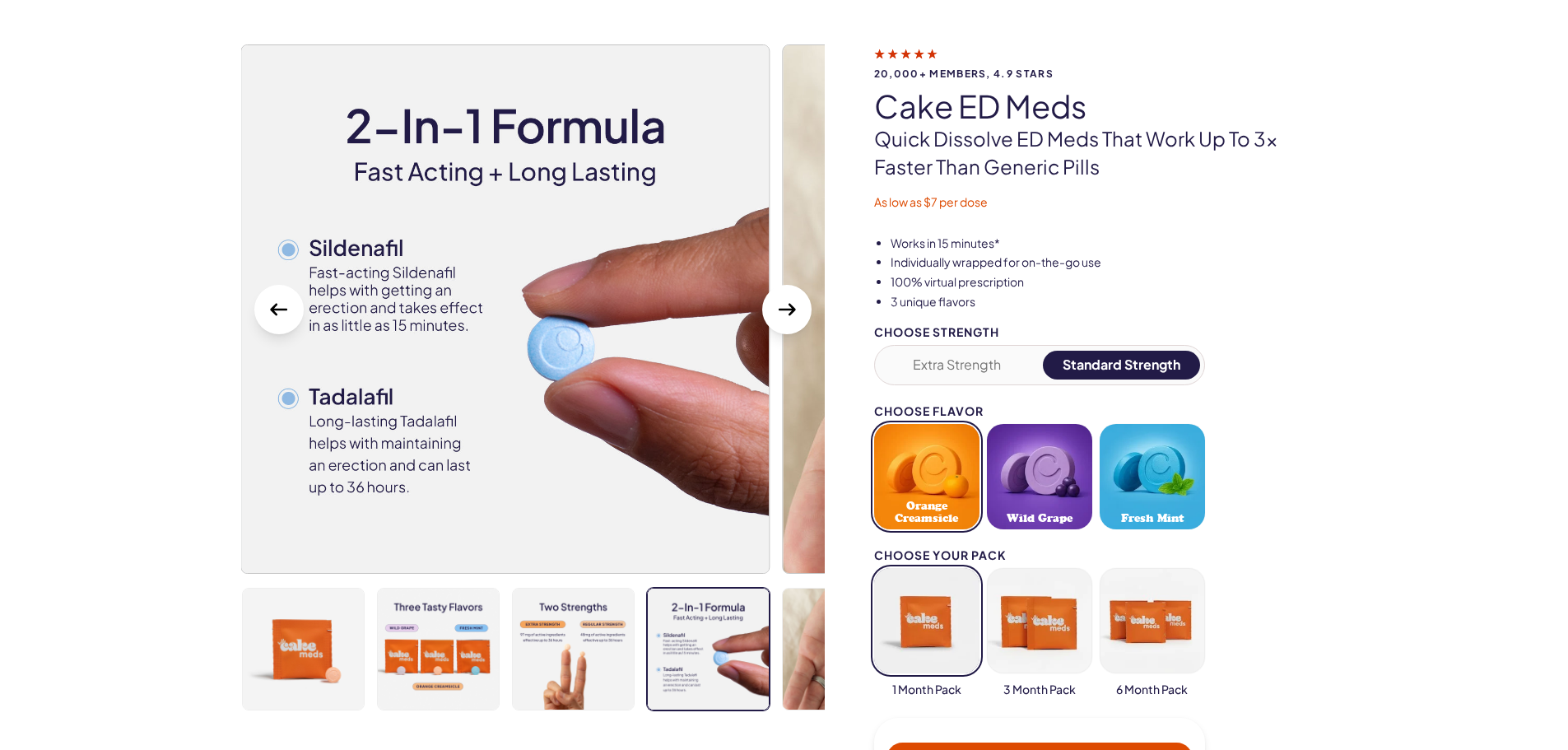
click at [785, 314] on icon "Next Slide" at bounding box center [787, 310] width 27 height 27
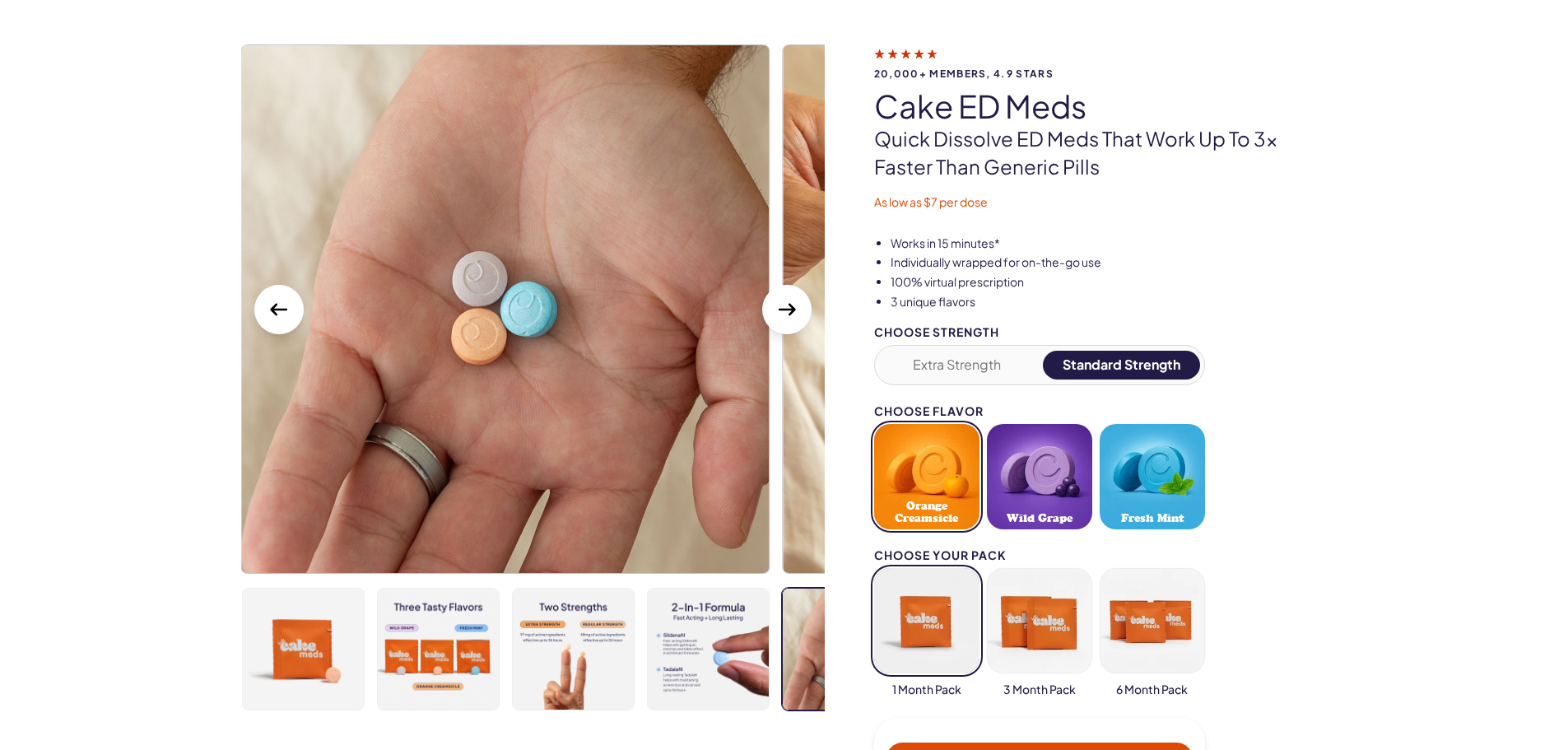
click at [785, 314] on icon "Next Slide" at bounding box center [787, 310] width 27 height 27
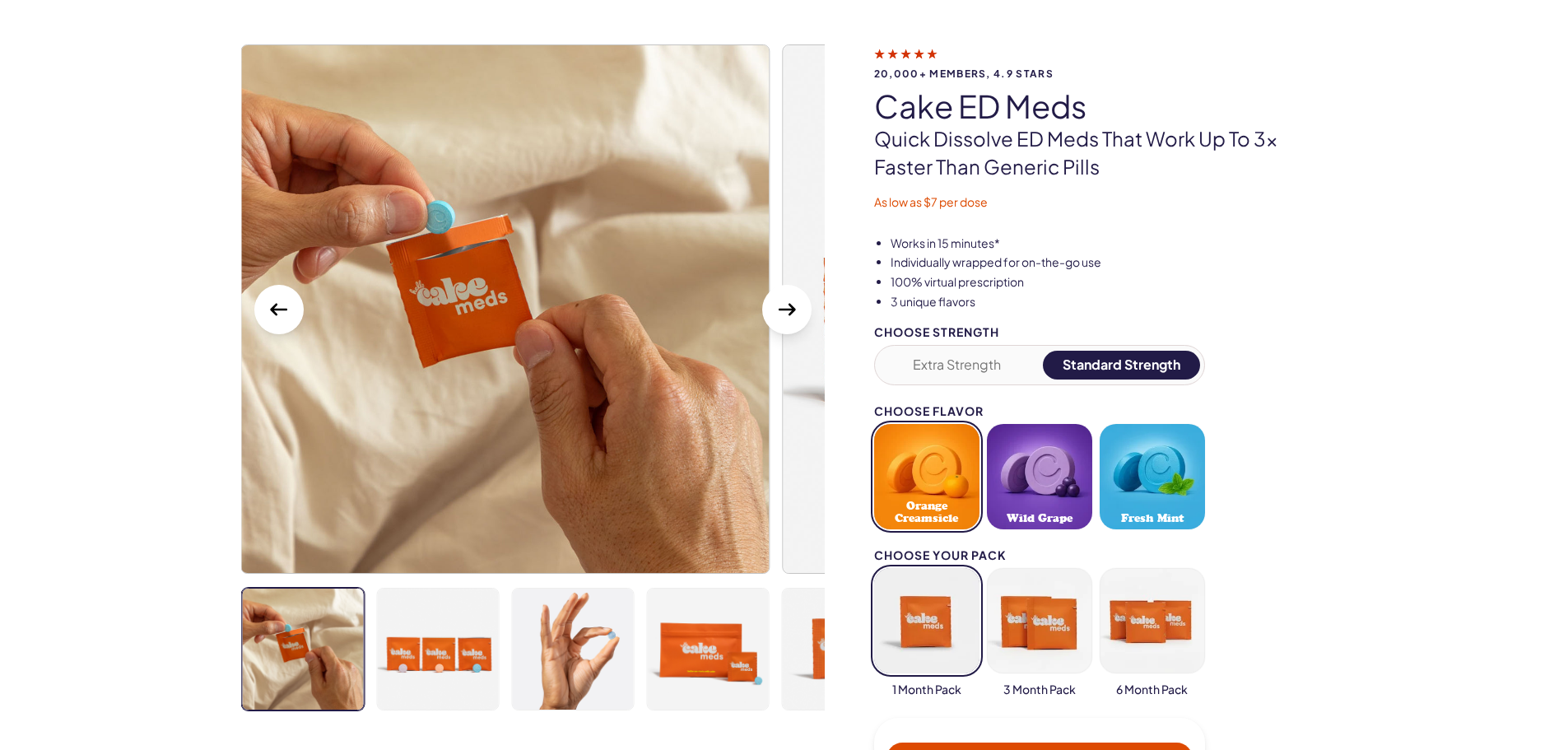
click at [785, 314] on icon "Next Slide" at bounding box center [787, 310] width 27 height 27
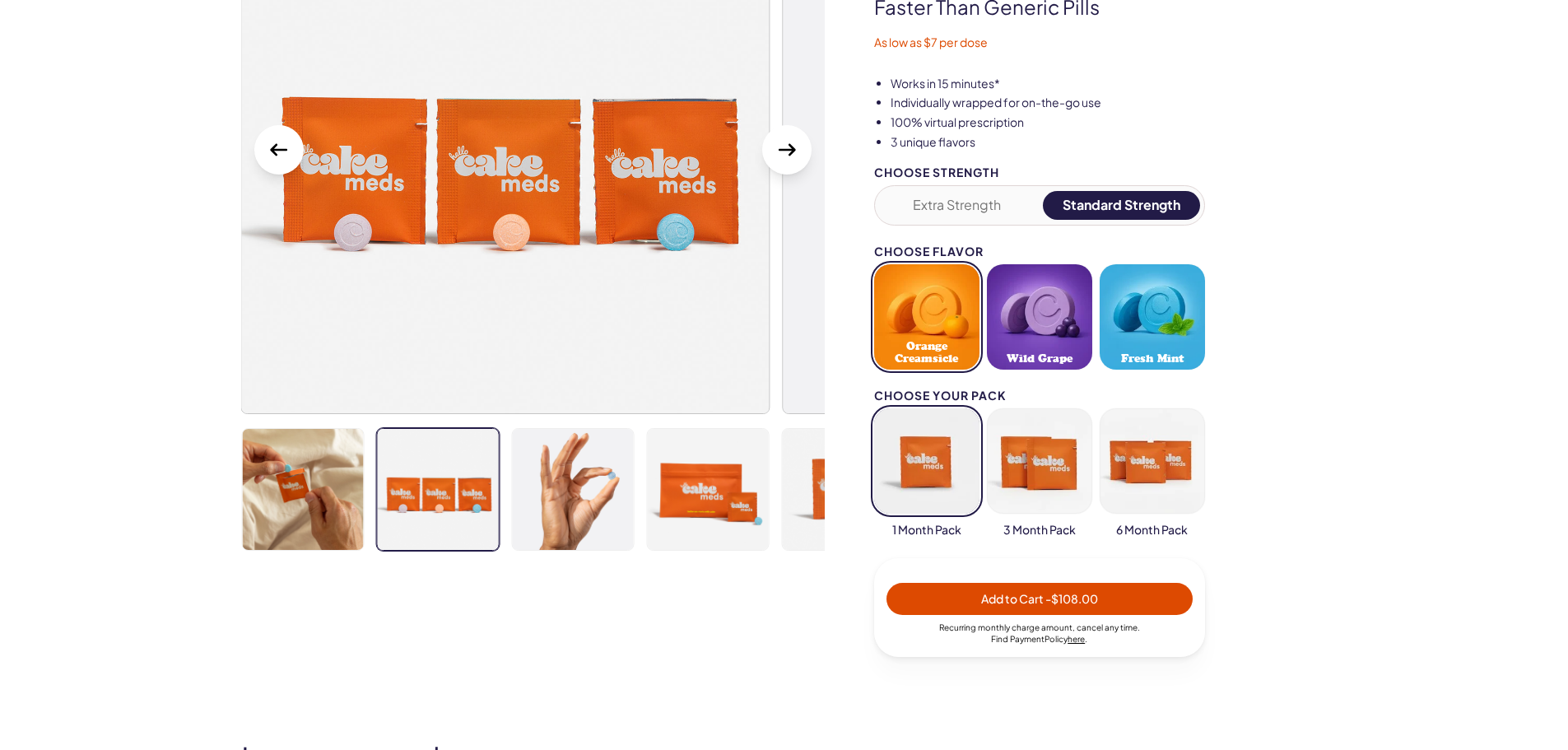
scroll to position [247, 0]
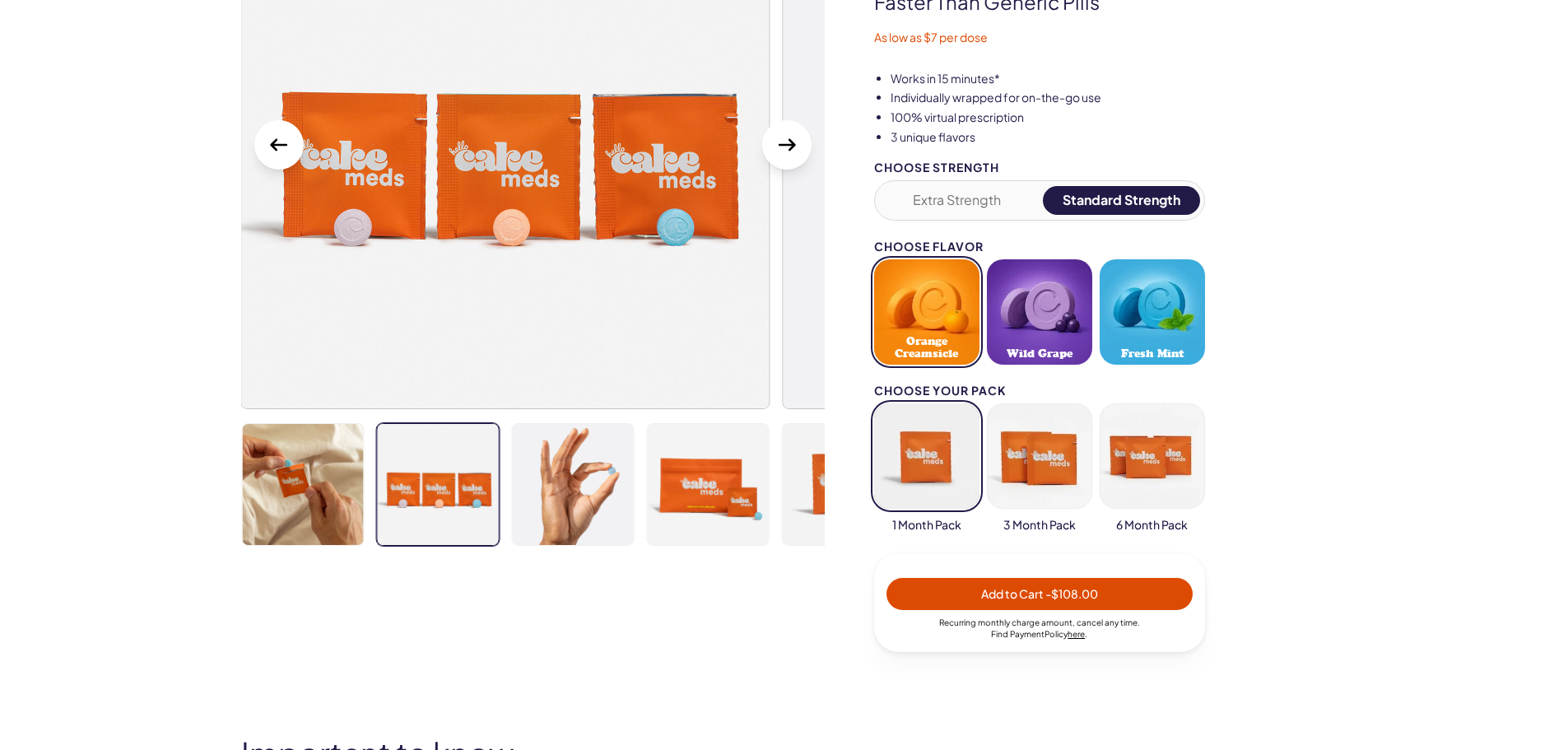
click at [1028, 320] on button "Wild Grape" at bounding box center [1040, 312] width 105 height 105
click at [933, 319] on button "Orange Creamsicle" at bounding box center [927, 312] width 105 height 105
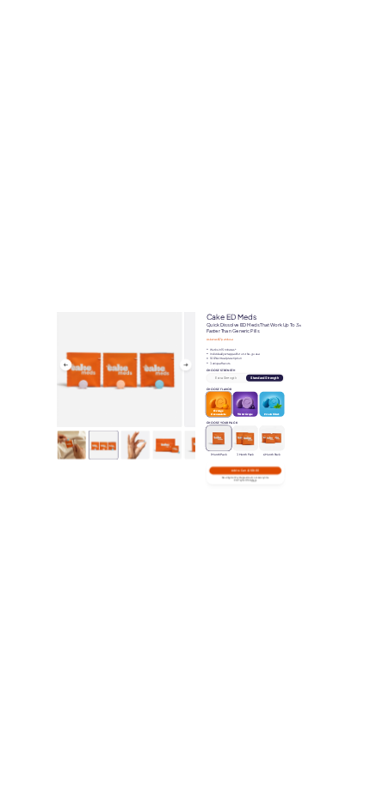
scroll to position [0, 0]
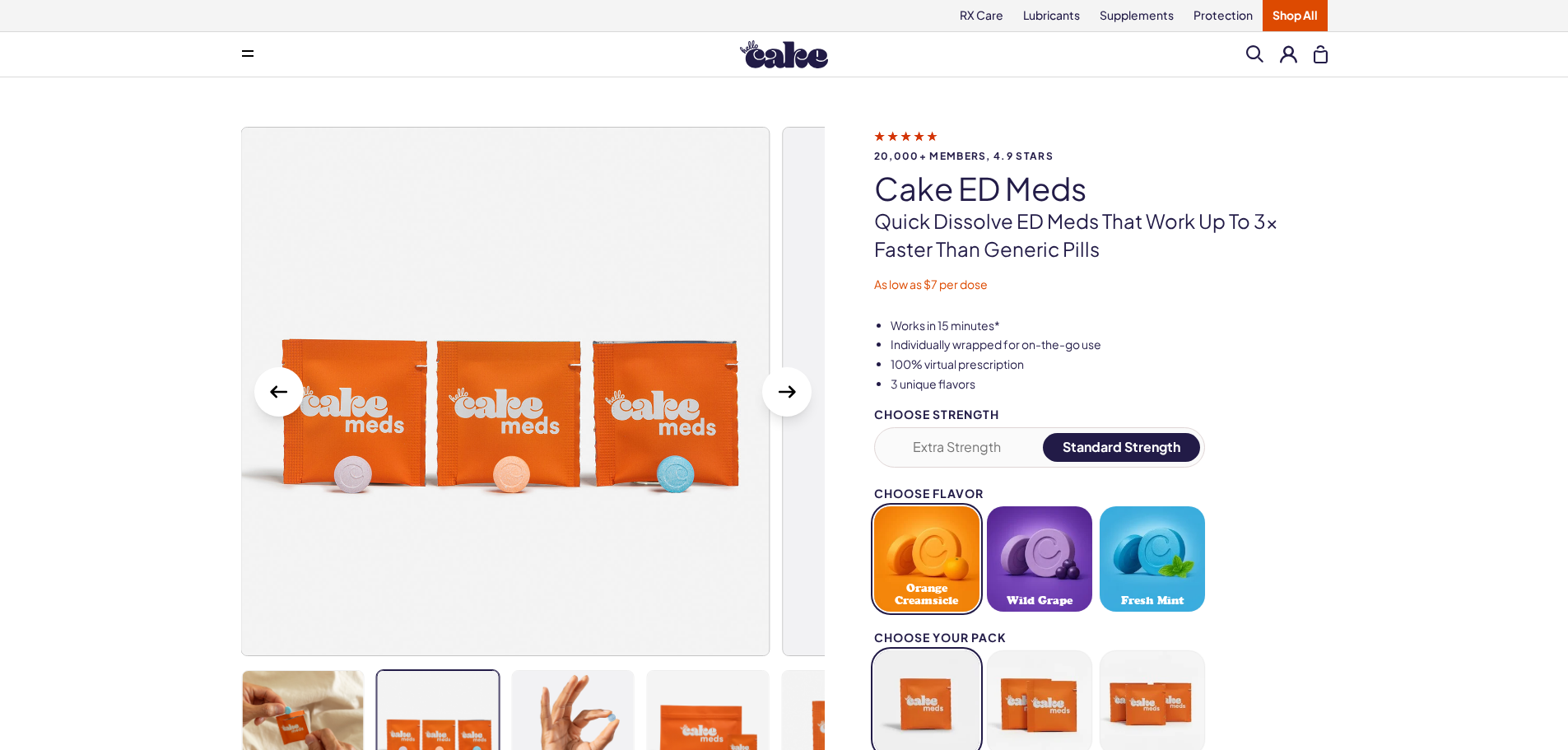
click at [784, 383] on icon "Next Slide" at bounding box center [787, 393] width 27 height 27
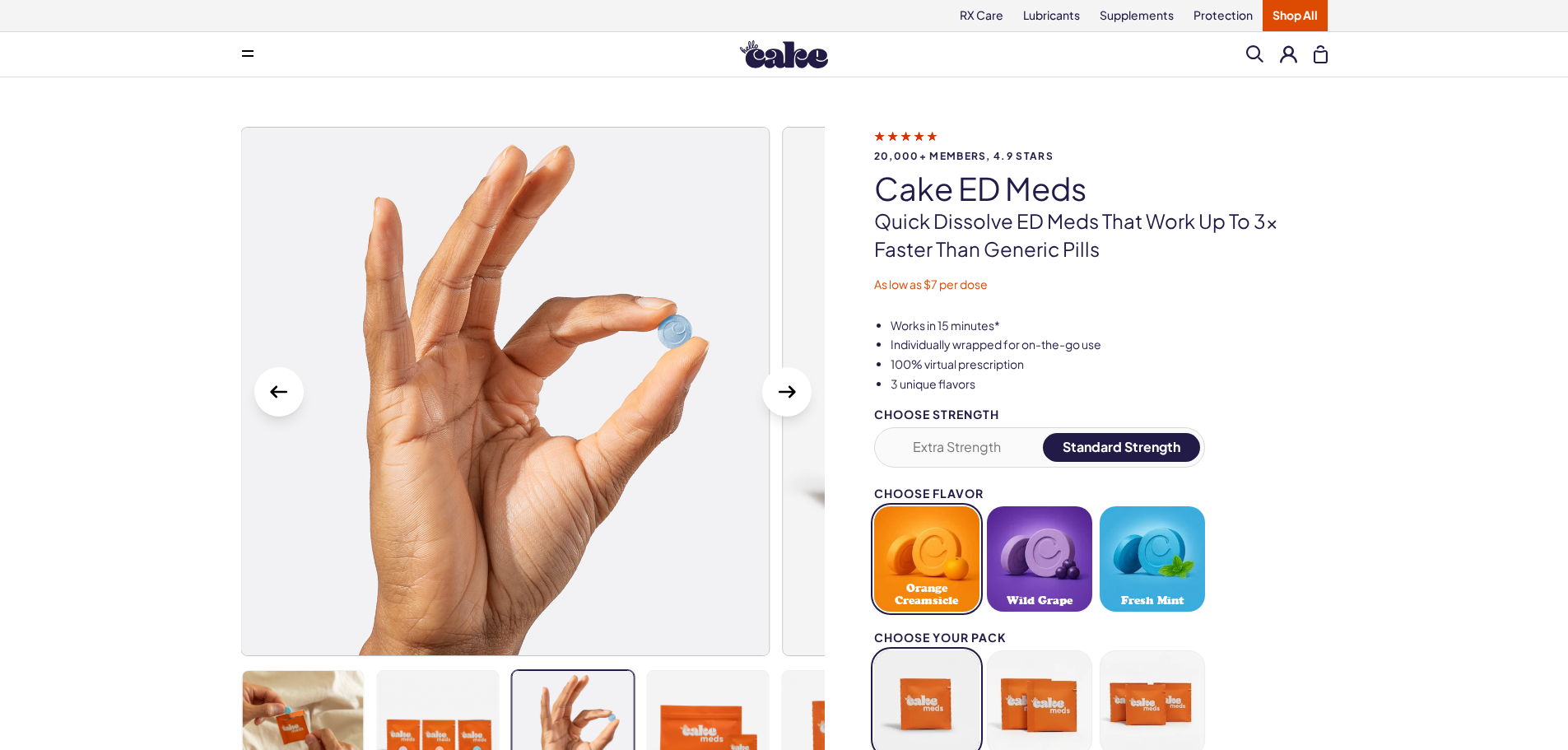
click at [784, 383] on icon "Next Slide" at bounding box center [787, 393] width 27 height 27
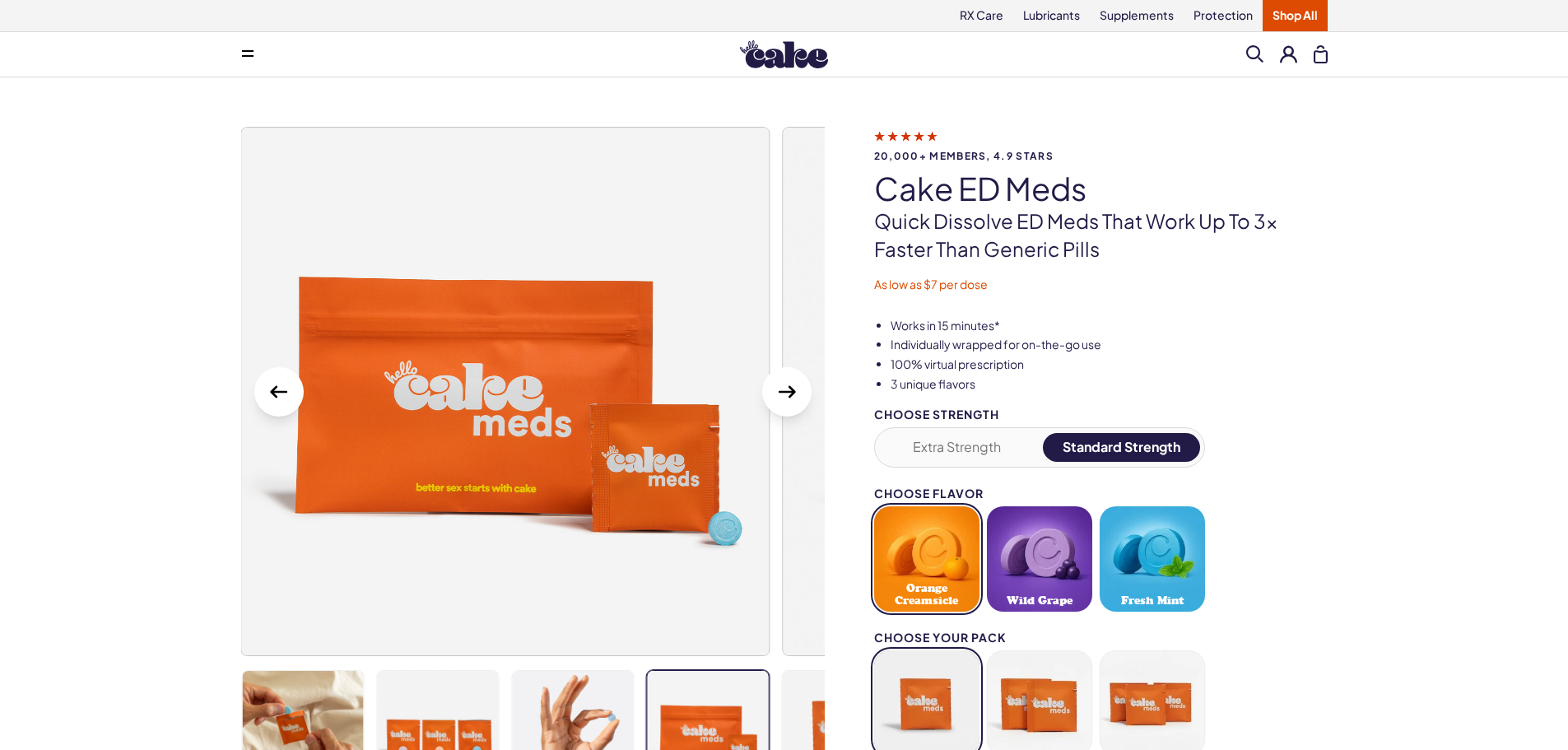
click at [784, 383] on icon "Next Slide" at bounding box center [787, 393] width 27 height 27
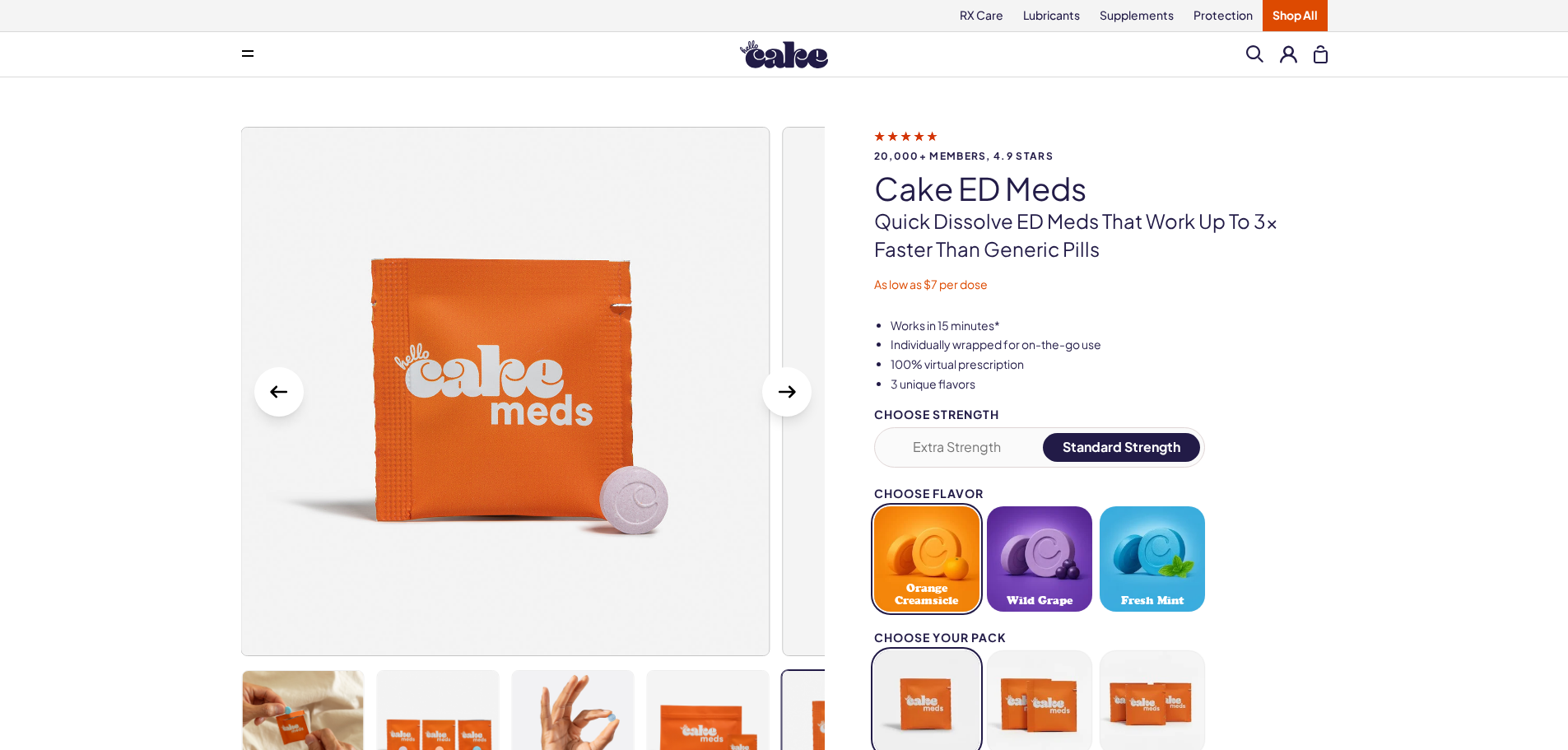
click at [784, 383] on icon "Next Slide" at bounding box center [787, 393] width 27 height 27
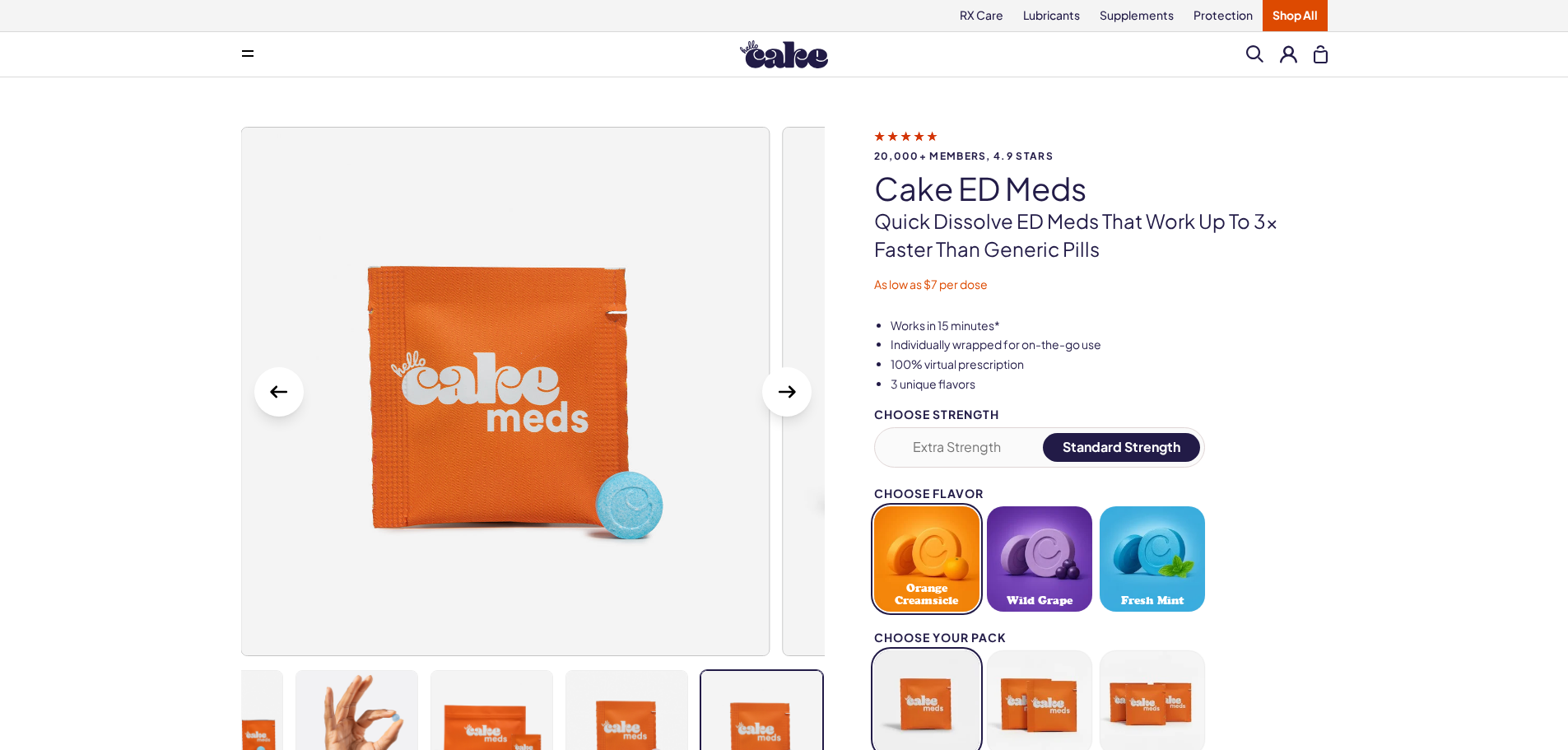
drag, startPoint x: 1321, startPoint y: 393, endPoint x: 1312, endPoint y: 390, distance: 9.5
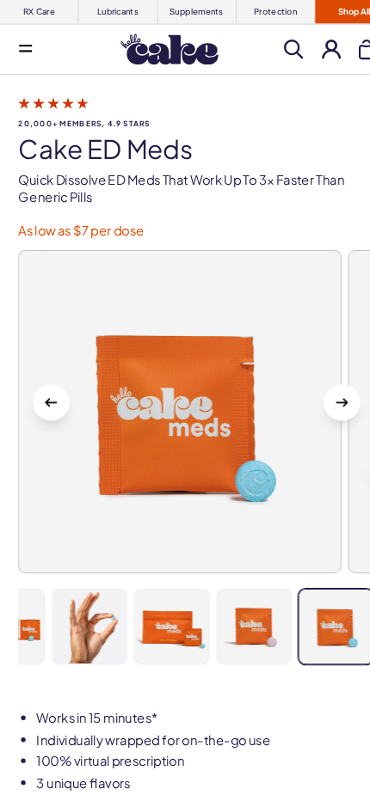
click at [334, 388] on button "Next Slide" at bounding box center [321, 379] width 34 height 34
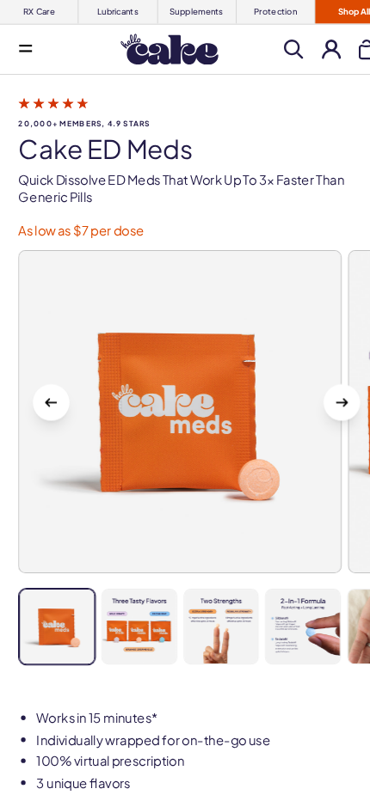
click at [325, 382] on icon "Next Slide" at bounding box center [321, 380] width 11 height 8
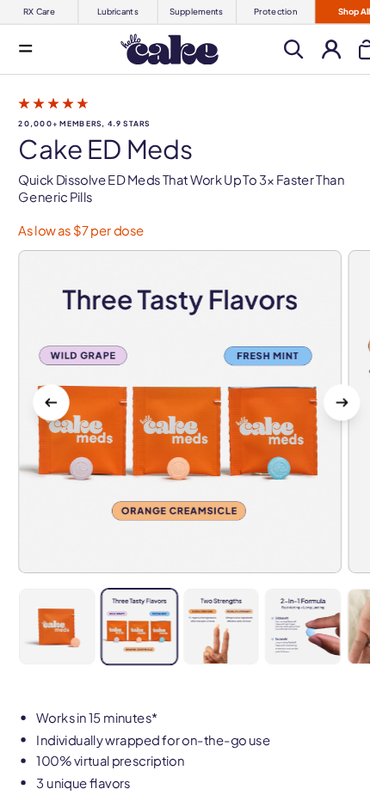
click at [325, 382] on icon "Next Slide" at bounding box center [321, 380] width 11 height 8
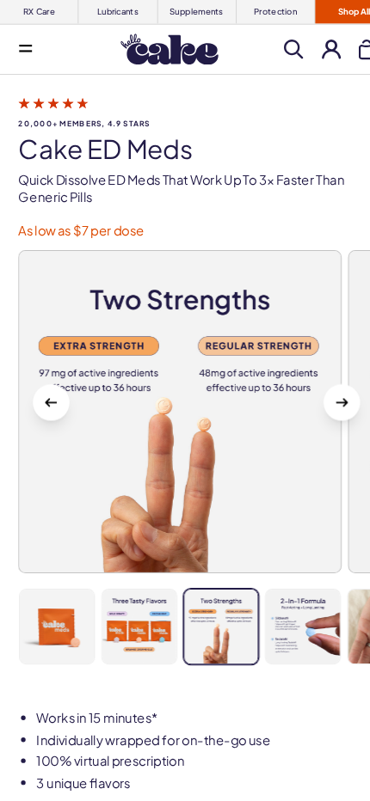
click at [325, 382] on icon "Next Slide" at bounding box center [321, 380] width 11 height 8
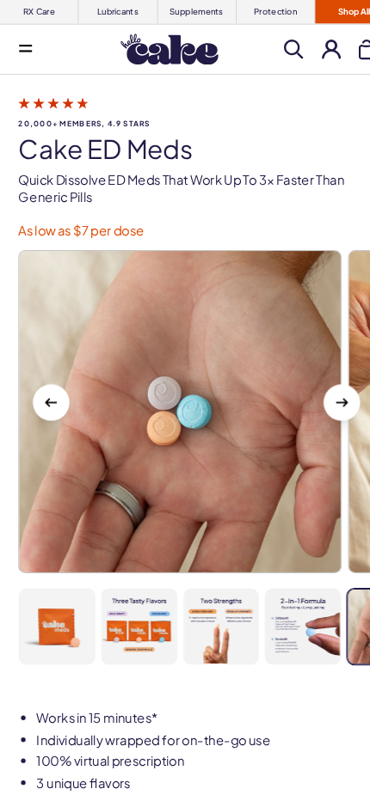
click at [325, 382] on icon "Next Slide" at bounding box center [321, 380] width 11 height 8
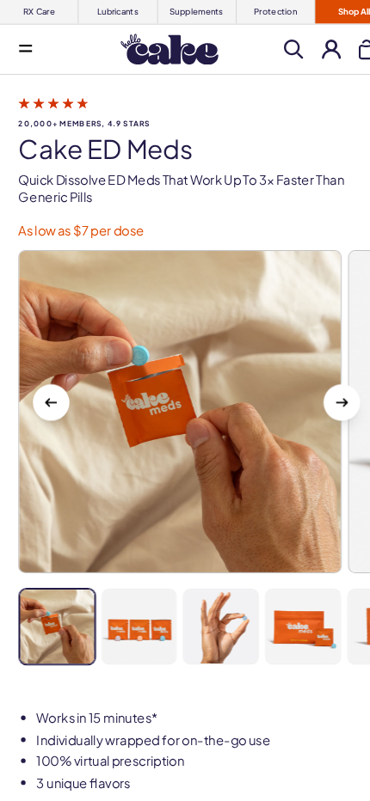
click at [325, 382] on icon "Next Slide" at bounding box center [321, 380] width 11 height 8
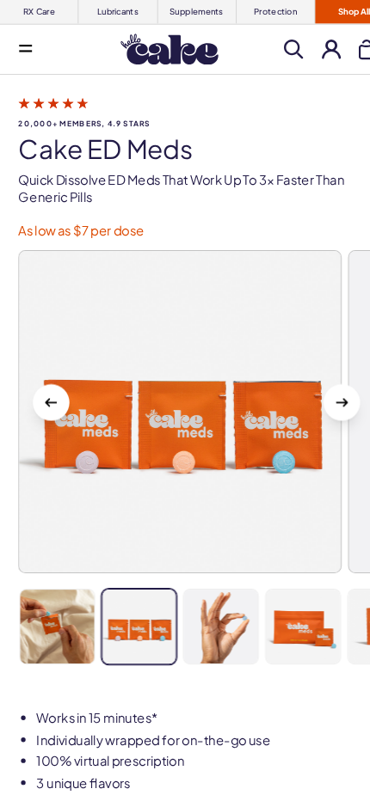
click at [325, 382] on icon "Next Slide" at bounding box center [321, 380] width 11 height 8
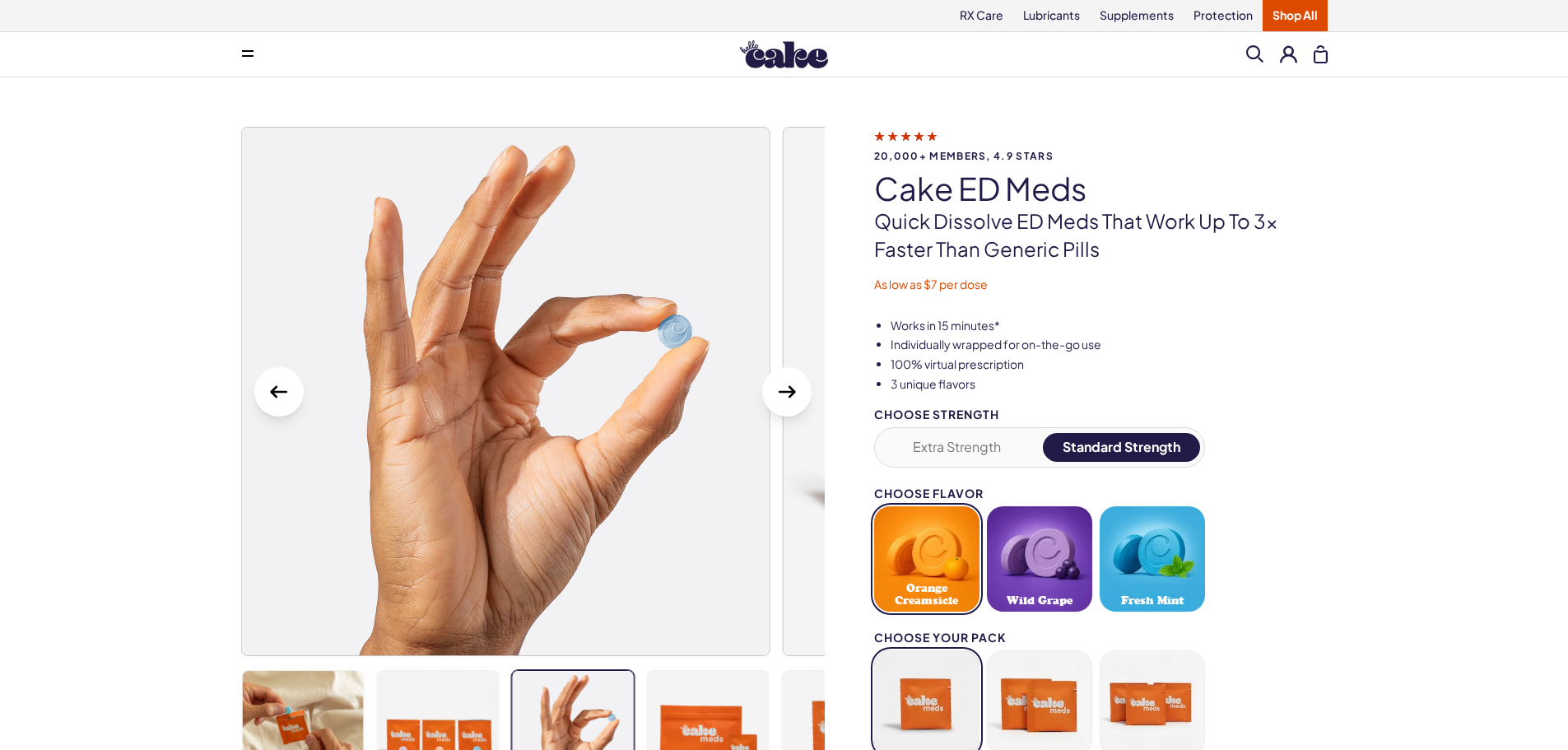
drag, startPoint x: 712, startPoint y: 490, endPoint x: 746, endPoint y: 80, distance: 411.4
click at [258, 58] on button at bounding box center [248, 55] width 33 height 33
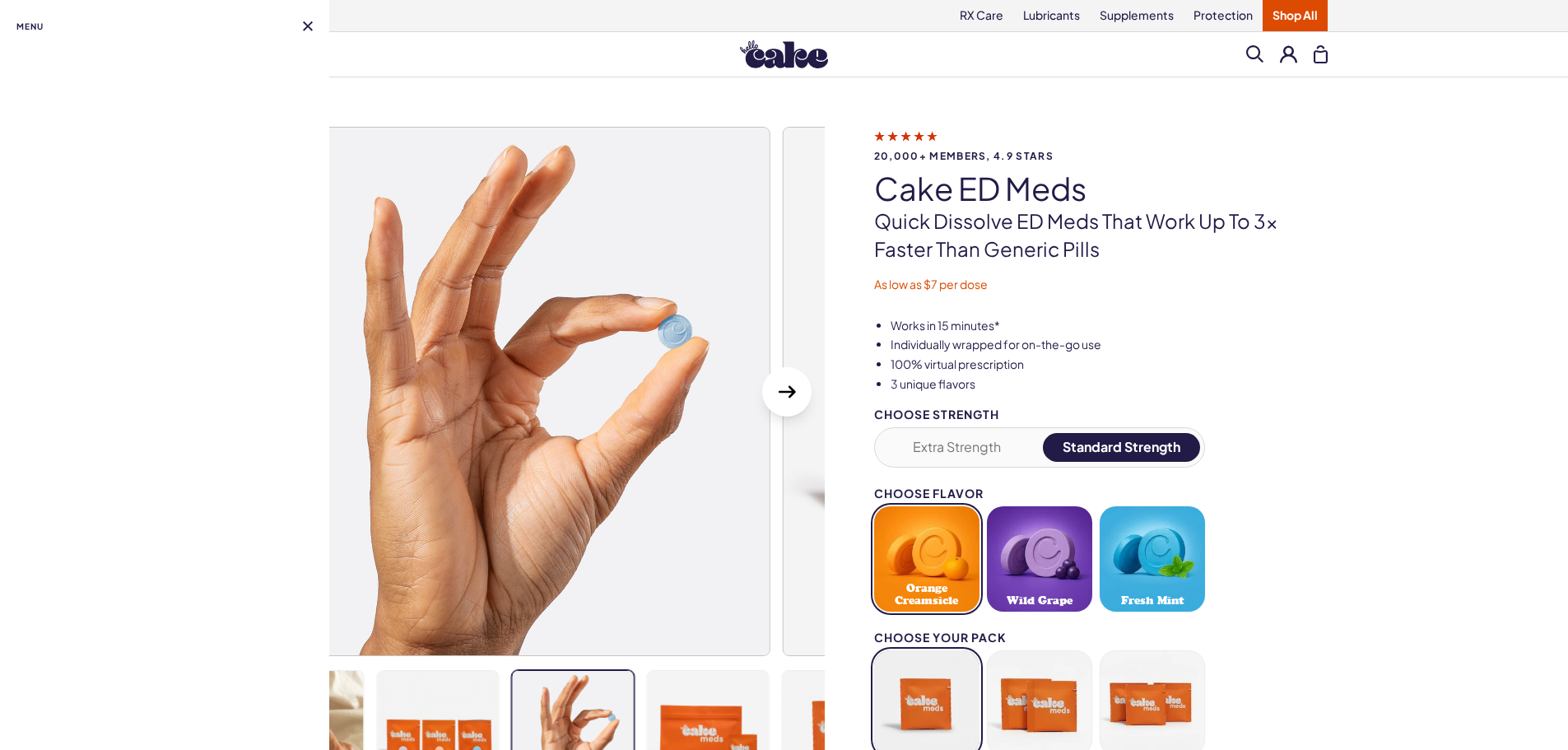
click at [308, 12] on div "Menu" at bounding box center [165, 24] width 297 height 49
click at [304, 20] on div "Menu" at bounding box center [165, 24] width 297 height 49
click at [302, 27] on div "Menu" at bounding box center [165, 24] width 297 height 49
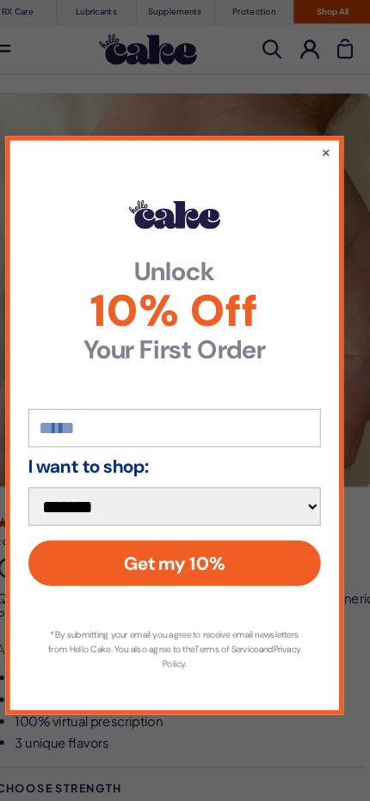
click at [329, 144] on button "×" at bounding box center [326, 142] width 9 height 17
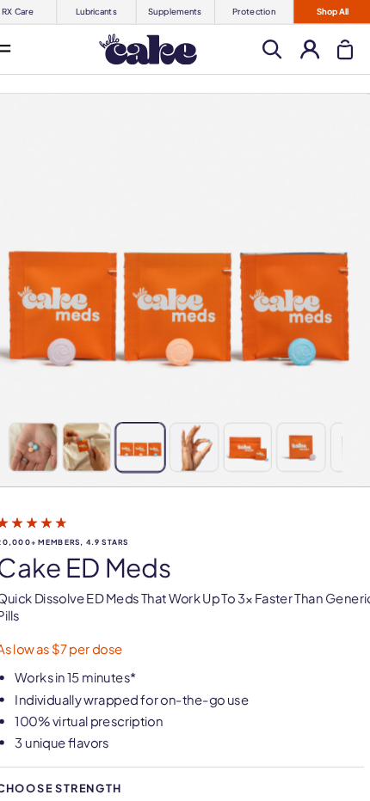
click at [198, 416] on img at bounding box center [203, 421] width 45 height 45
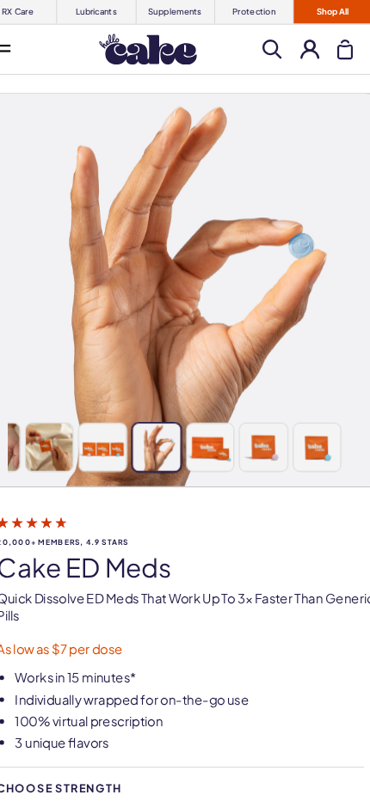
click at [225, 423] on img at bounding box center [217, 421] width 45 height 45
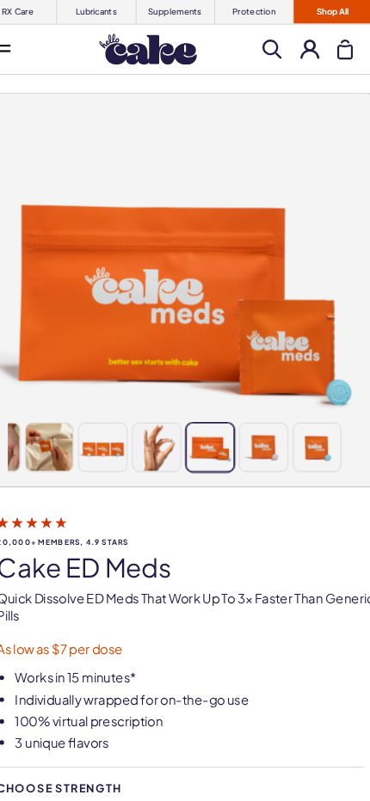
click at [259, 420] on img at bounding box center [268, 421] width 45 height 45
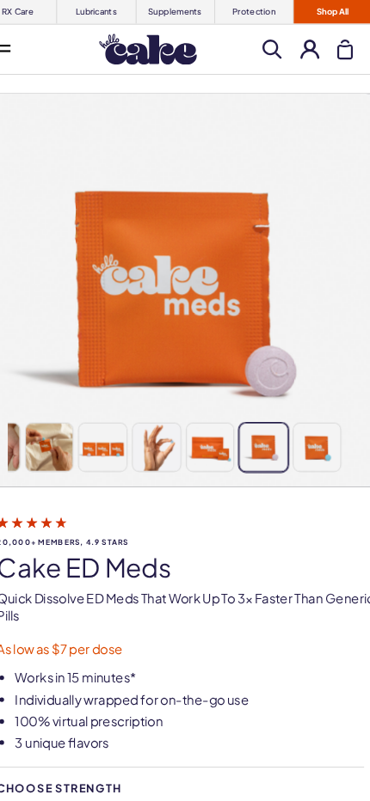
click at [300, 420] on img at bounding box center [319, 421] width 45 height 45
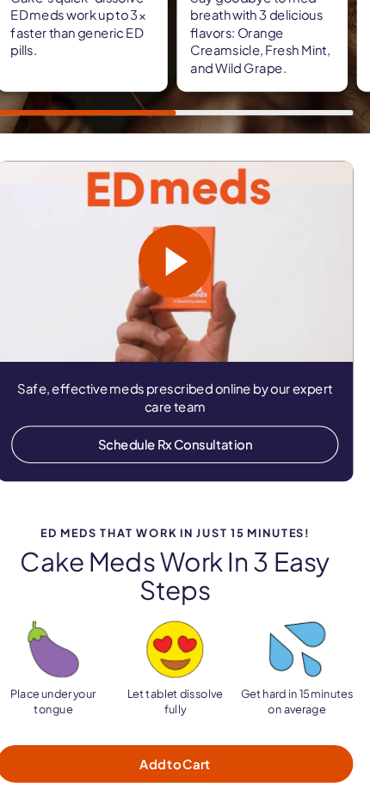
scroll to position [1694, 0]
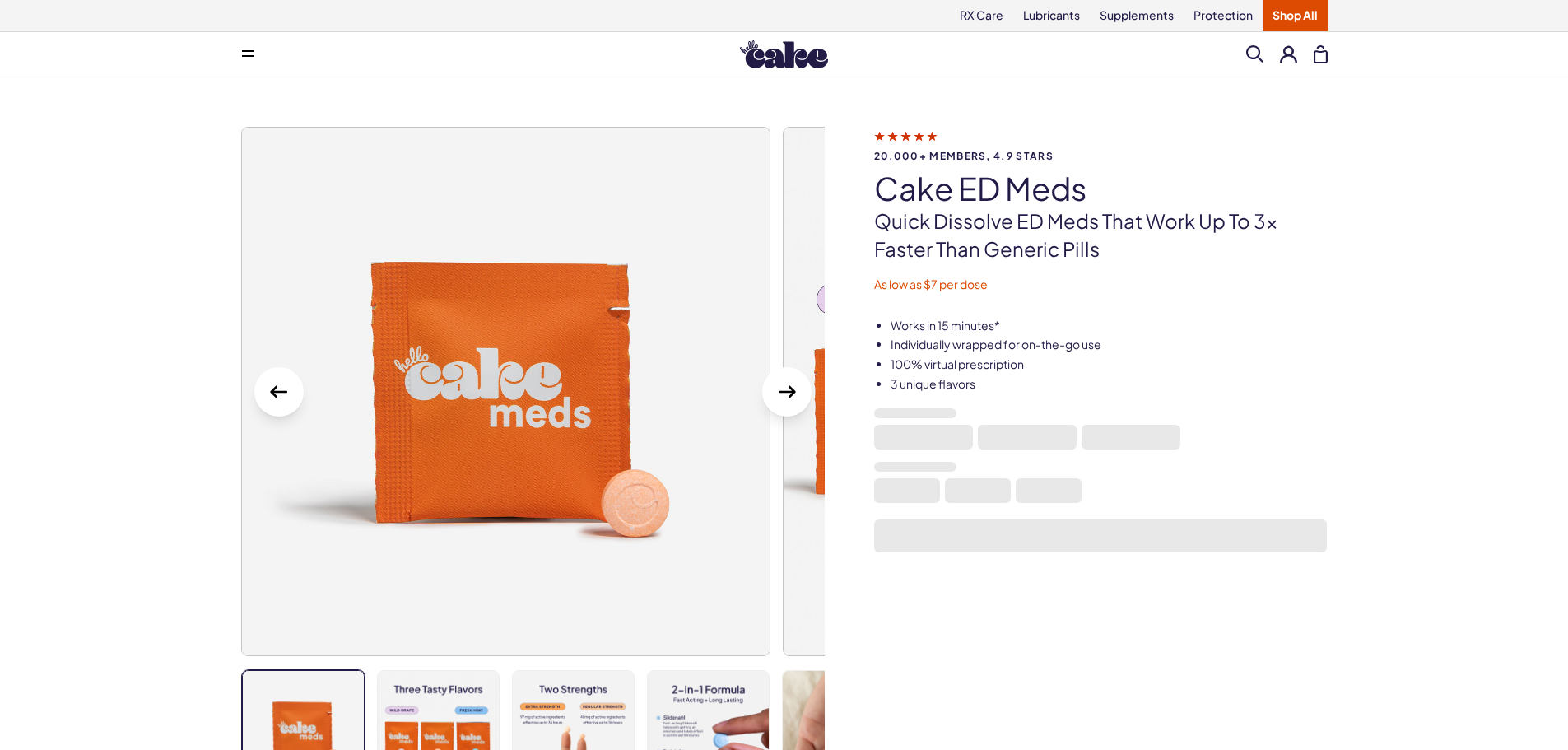
click at [250, 52] on span at bounding box center [248, 54] width 11 height 9
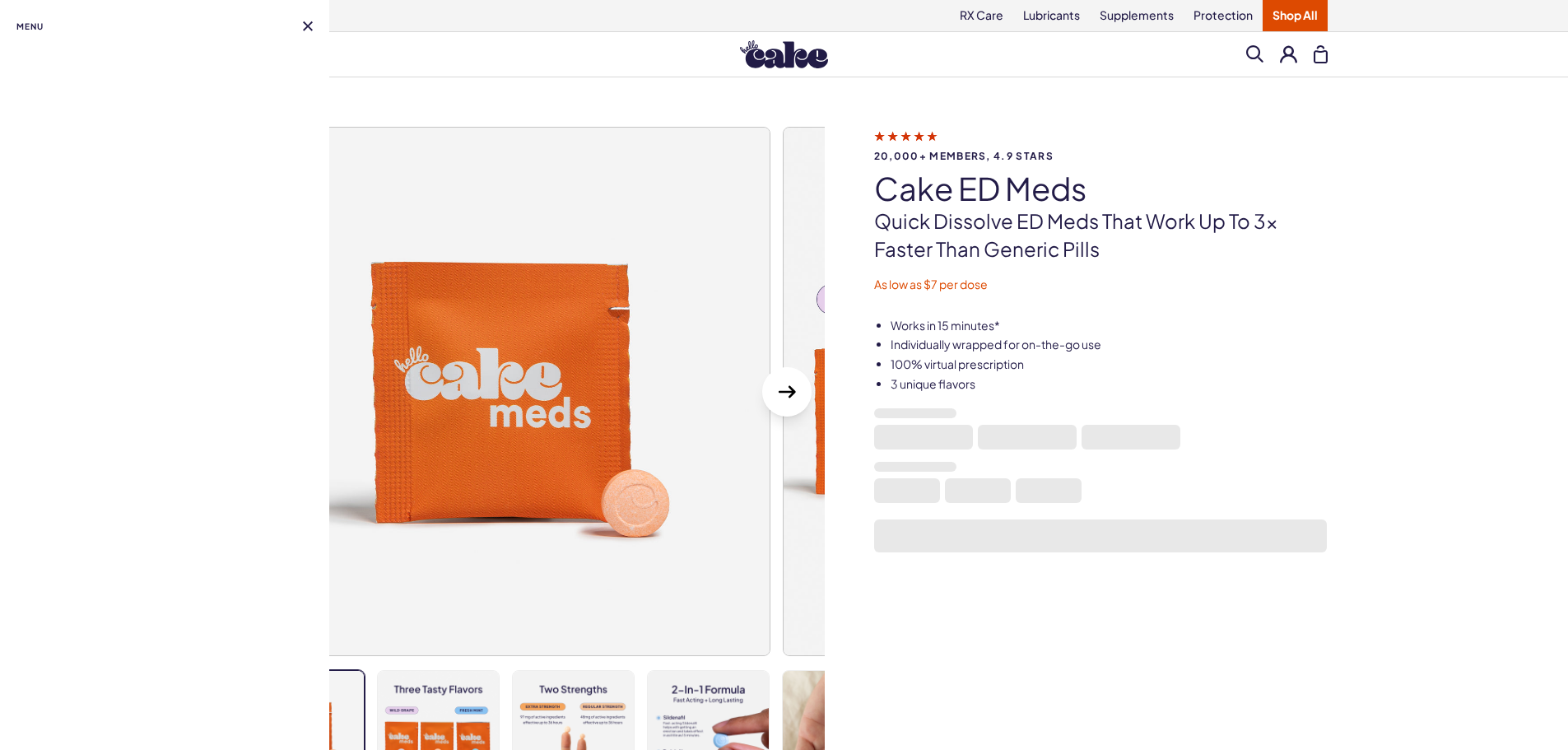
click at [310, 19] on div "Menu" at bounding box center [165, 24] width 297 height 49
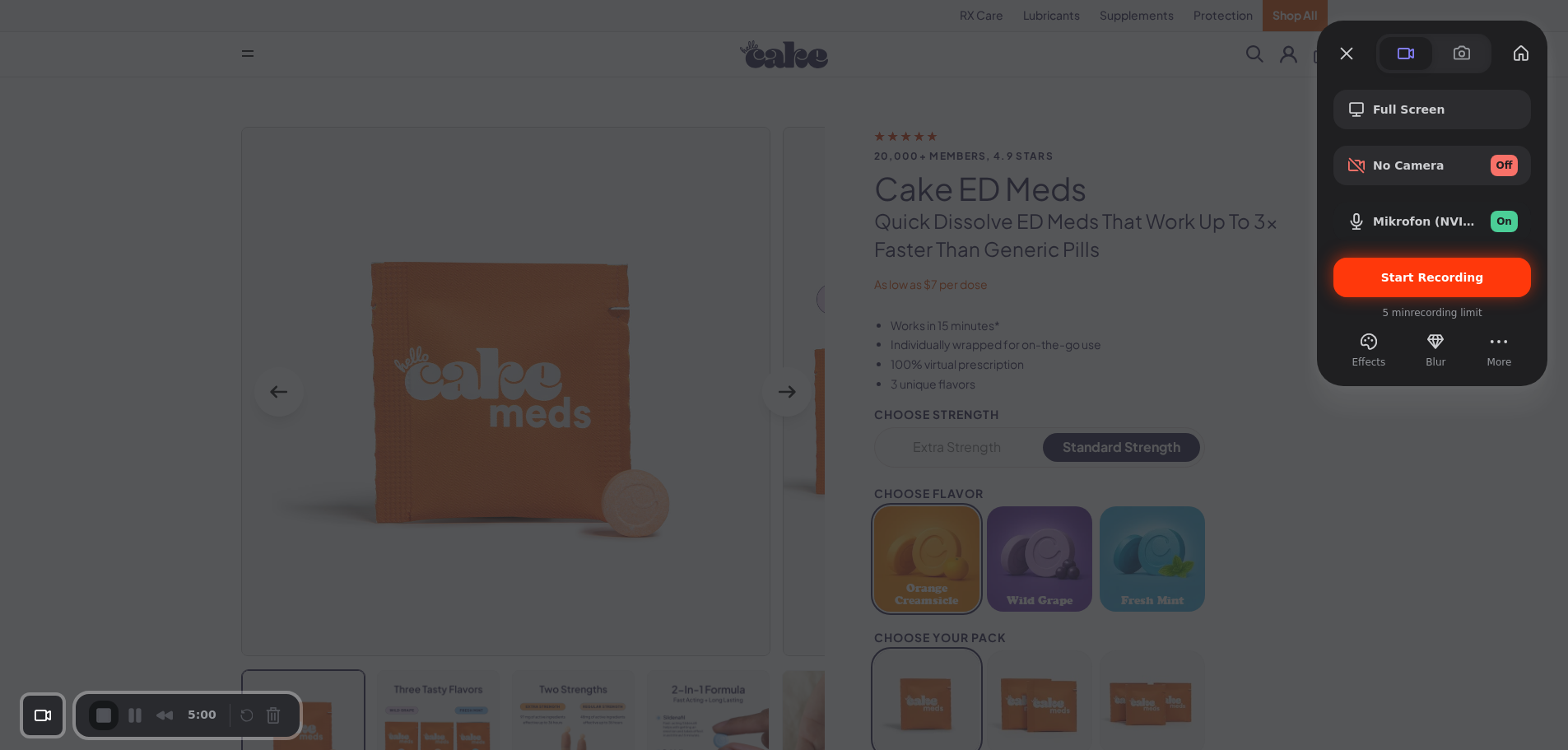
click at [1418, 287] on div "Start Recording" at bounding box center [1432, 277] width 197 height 39
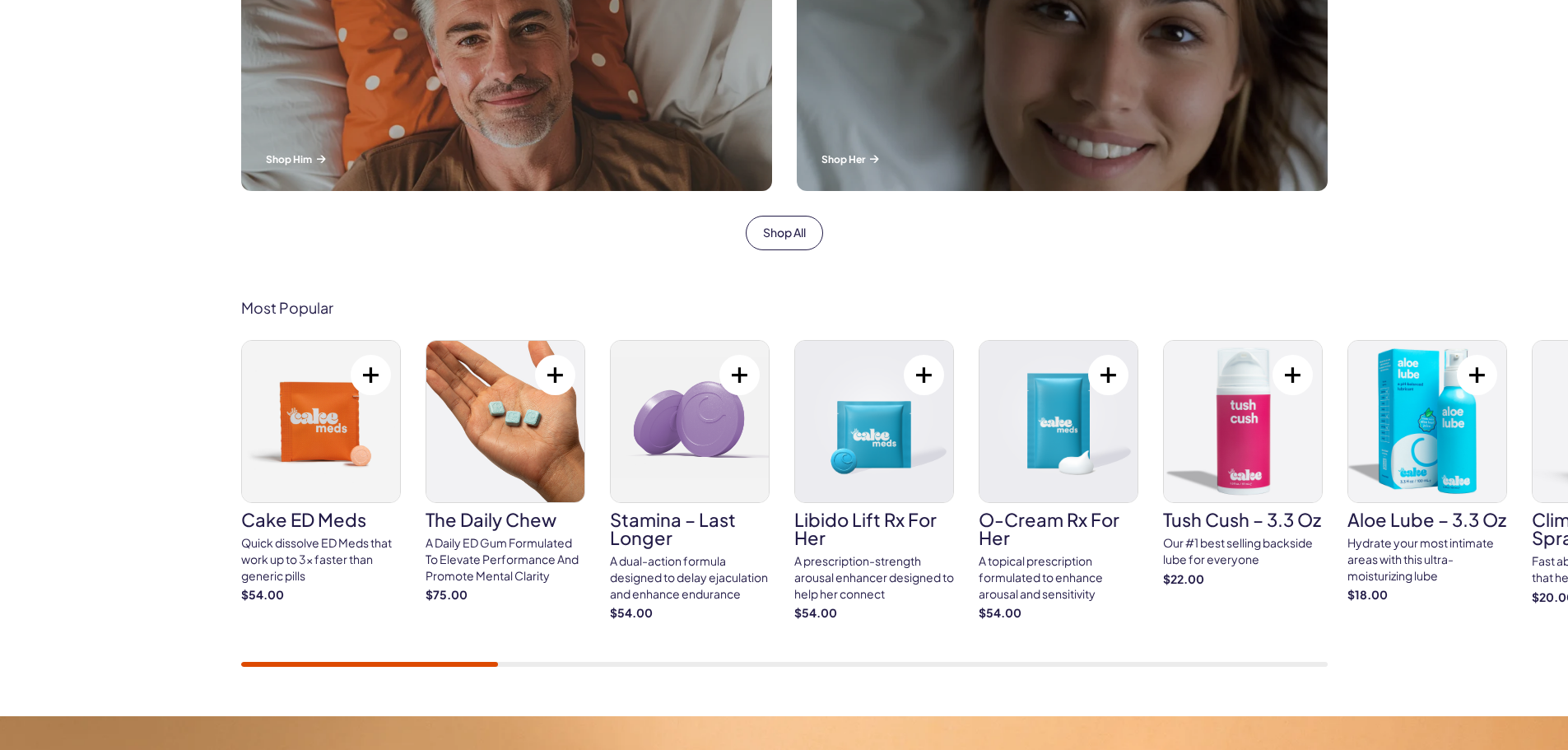
scroll to position [741, 0]
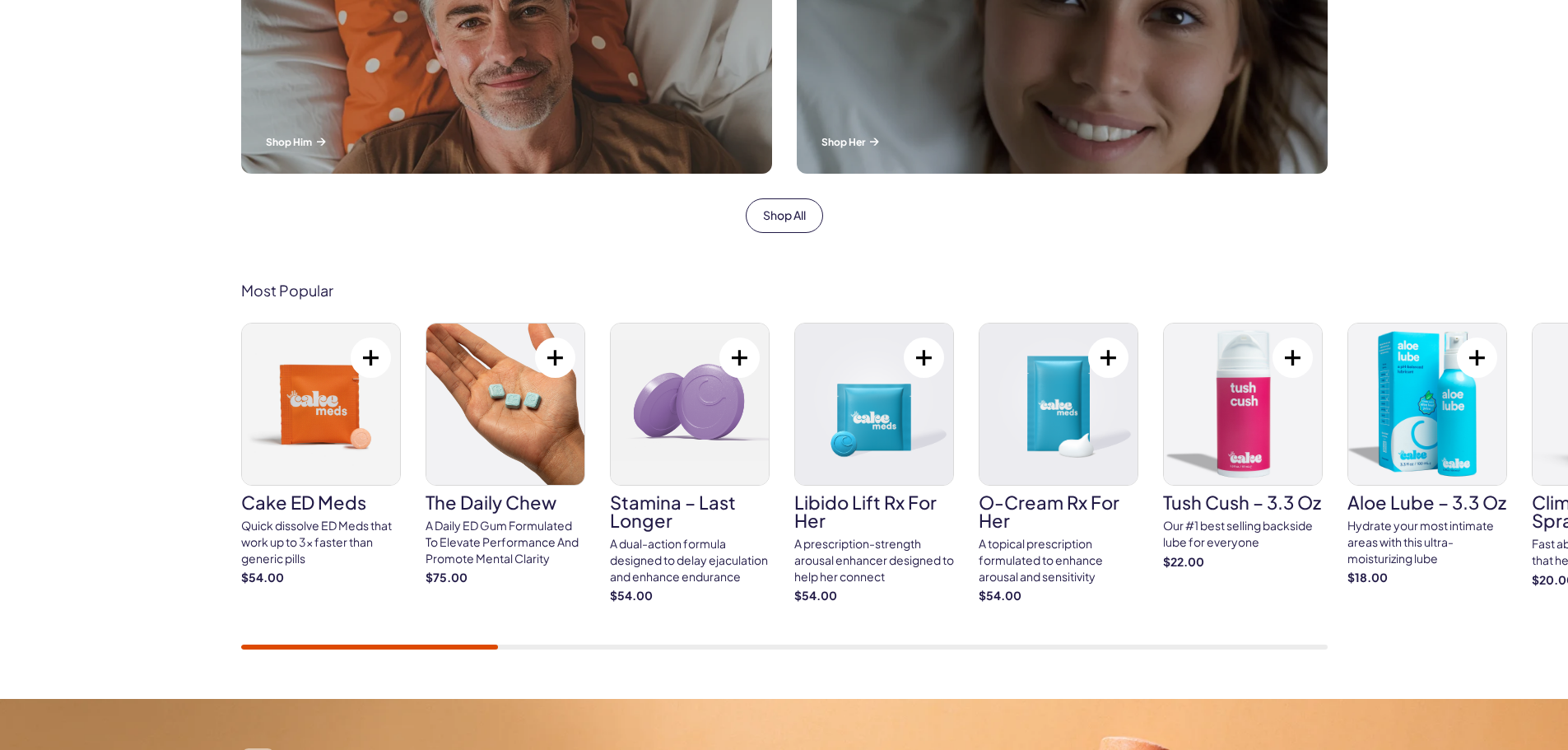
click at [338, 398] on img at bounding box center [321, 404] width 158 height 162
click at [887, 499] on h3 "Libido Lift Rx For Her" at bounding box center [874, 511] width 160 height 36
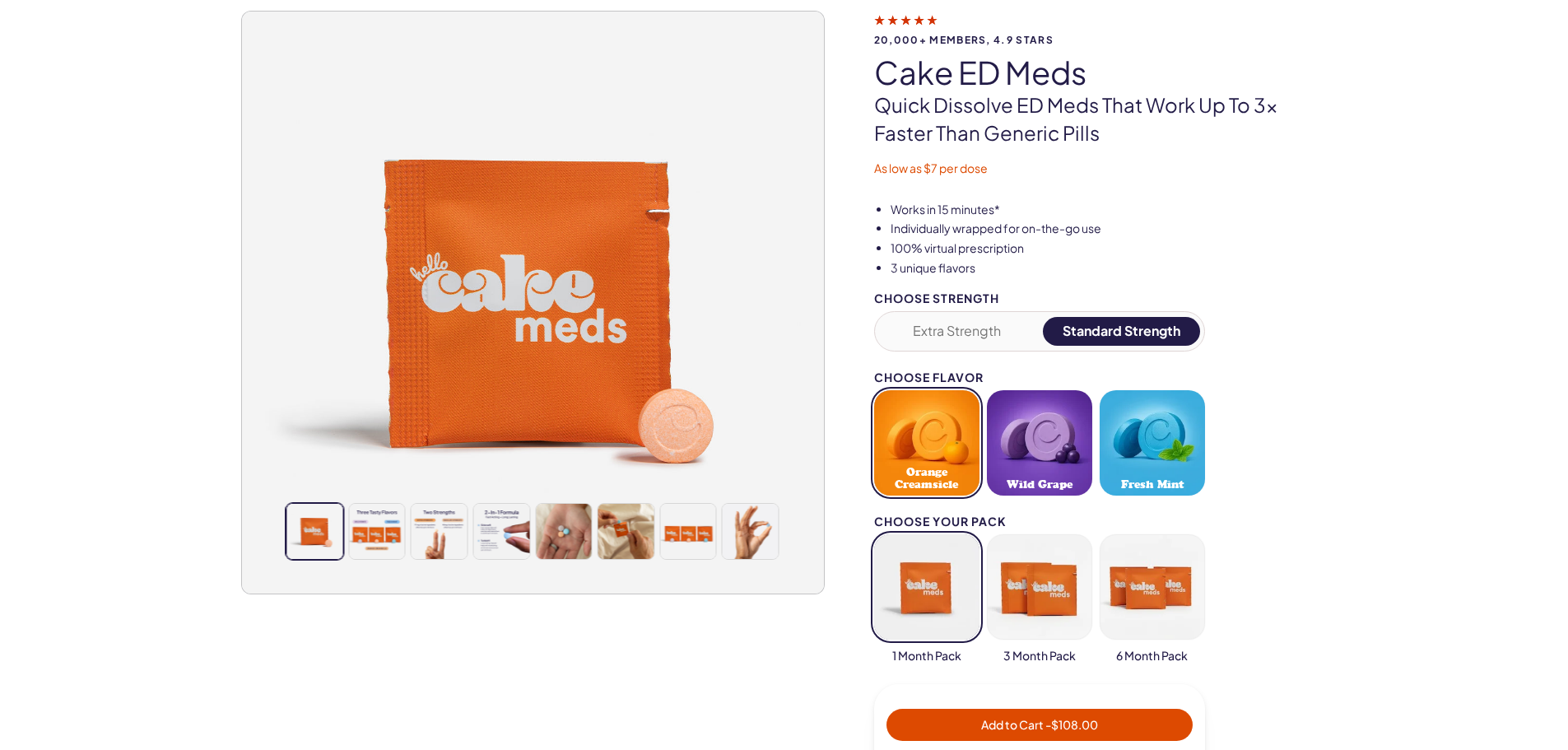
scroll to position [82, 0]
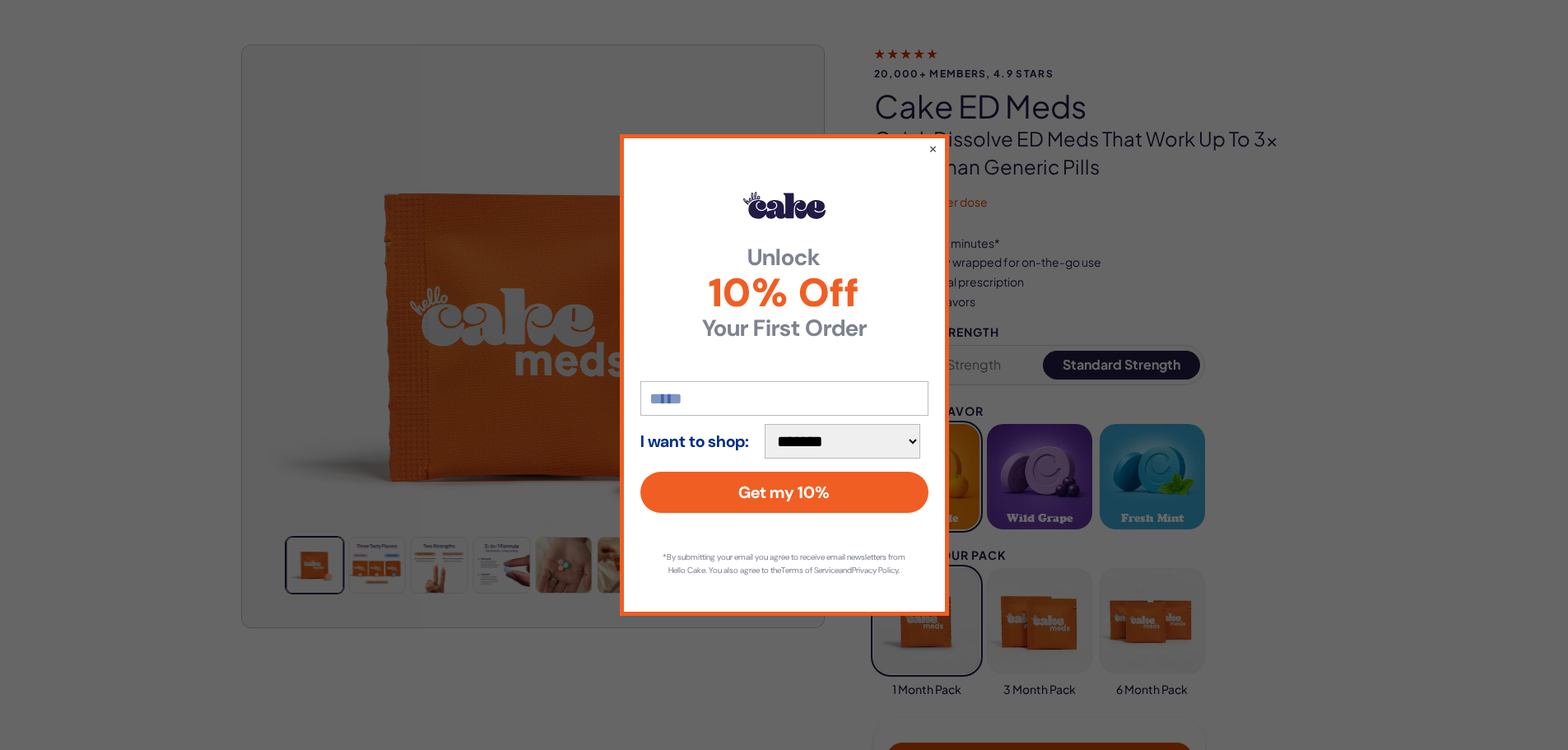
click at [1408, 189] on div "**********" at bounding box center [784, 375] width 1568 height 750
